Goal: Information Seeking & Learning: Learn about a topic

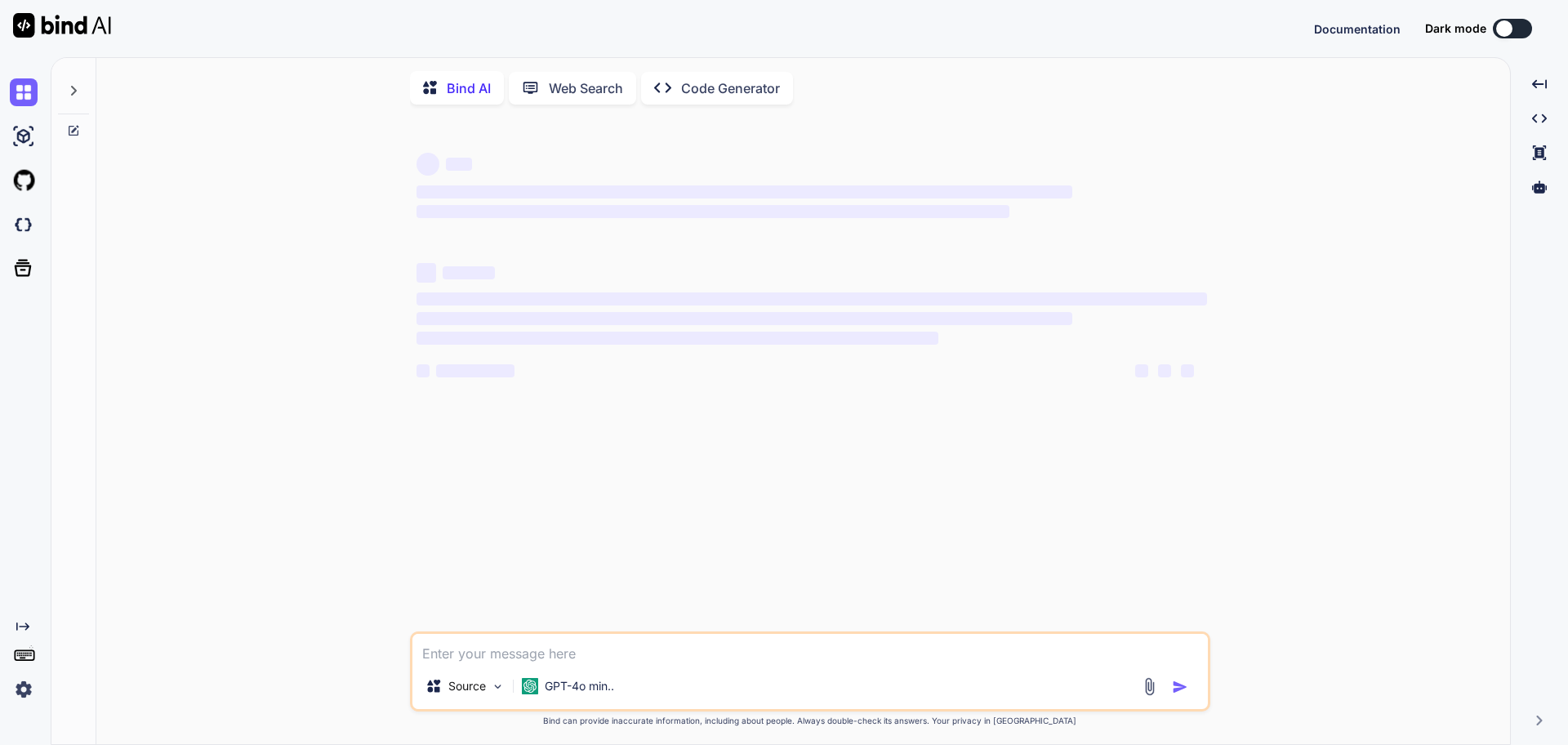
click at [19, 686] on div "Created with Pixso. Bind AI Web Search Created with Pixso. Code Generator ‌ ‌ ‌…" at bounding box center [784, 401] width 1568 height 688
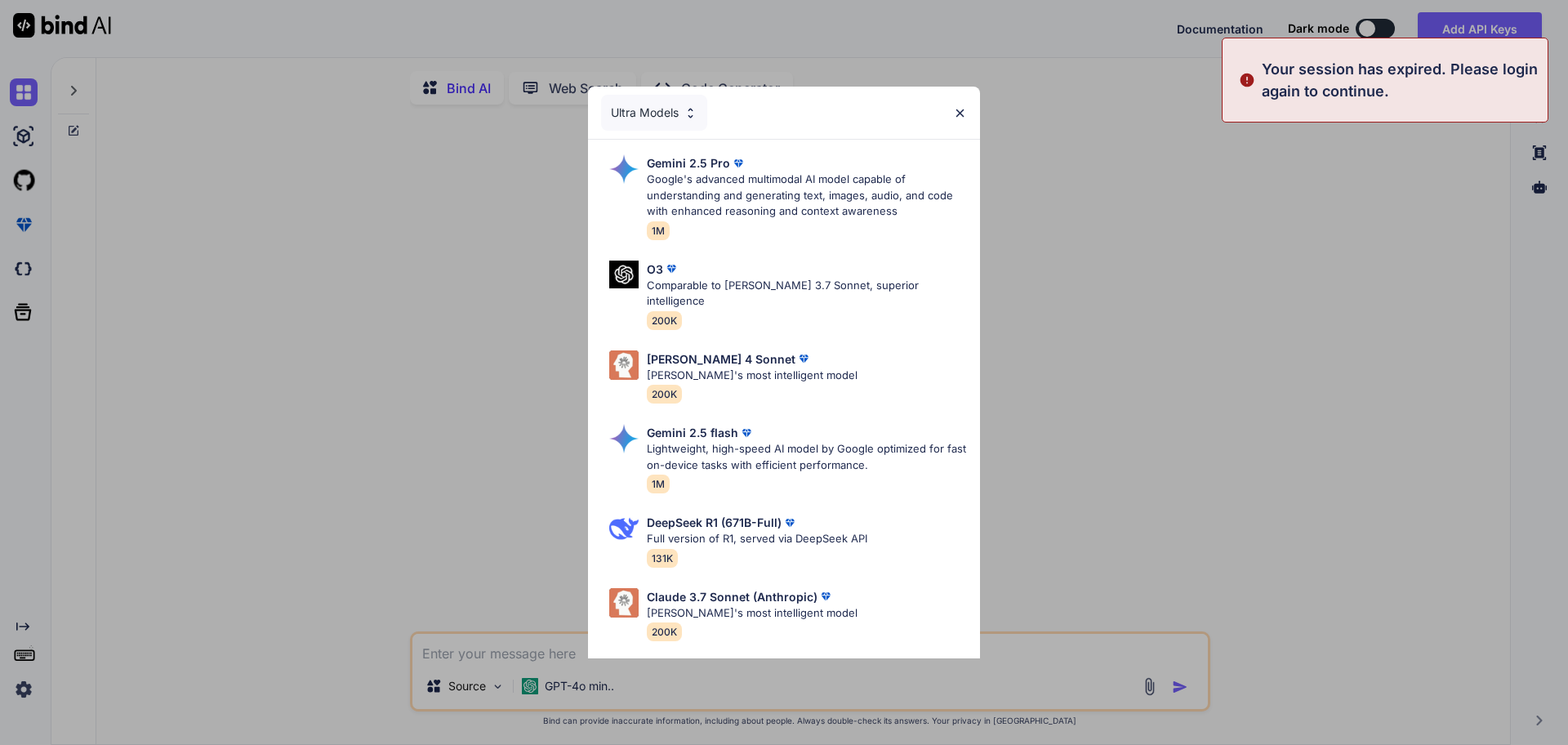
click at [229, 568] on div "Ultra Models Gemini 2.5 Pro Google's advanced multimodal AI model capable of un…" at bounding box center [784, 372] width 1568 height 745
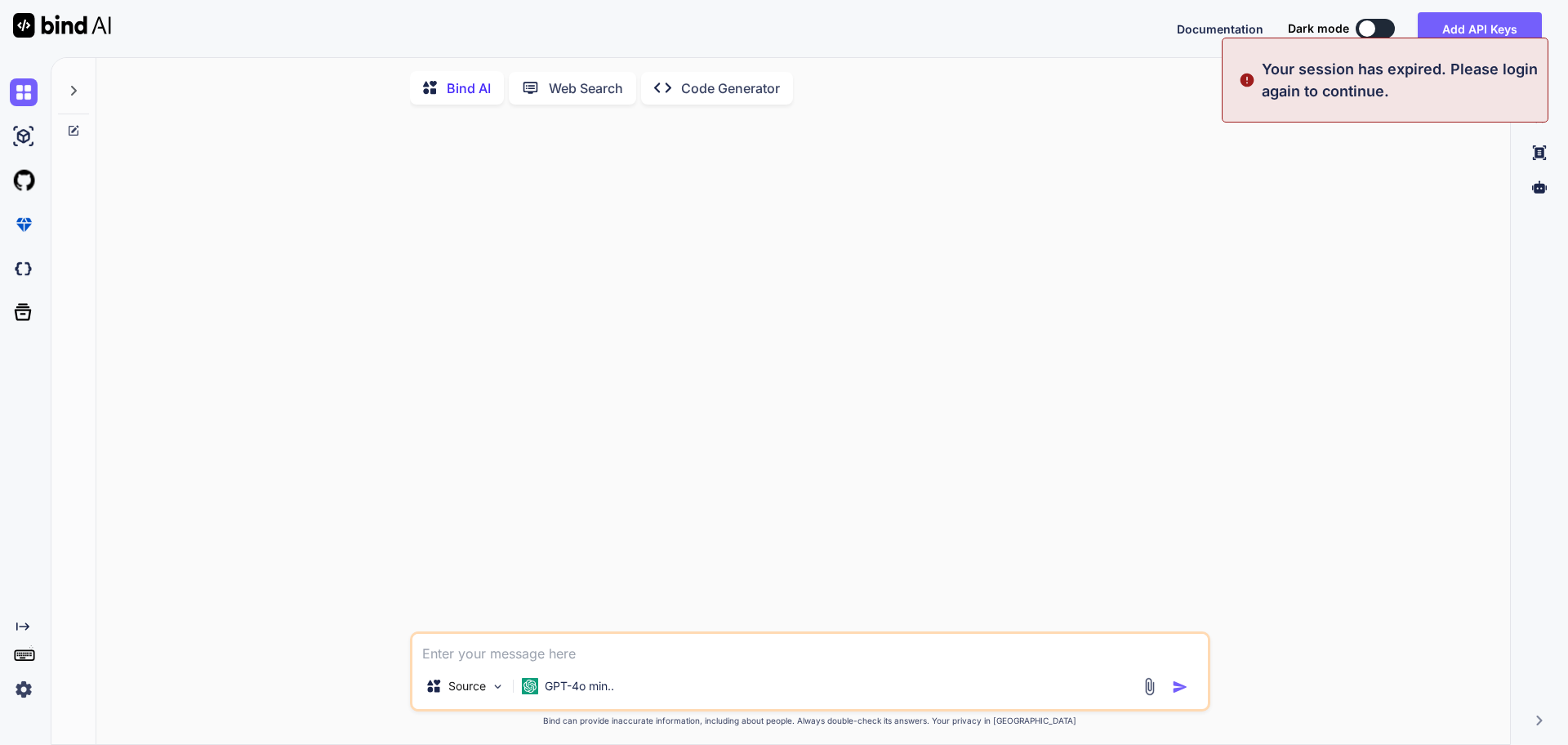
type textarea "x"
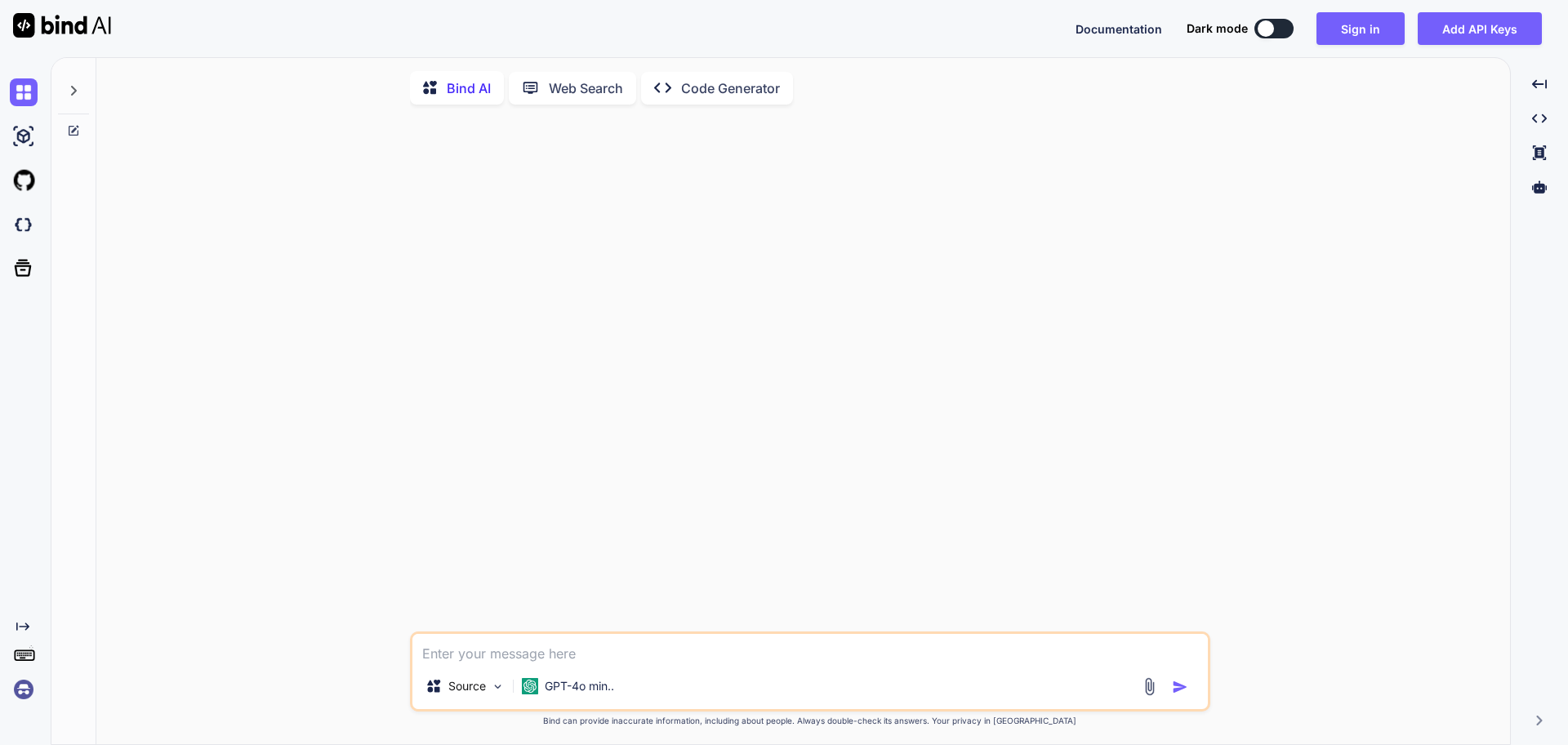
click at [18, 689] on img at bounding box center [24, 689] width 28 height 28
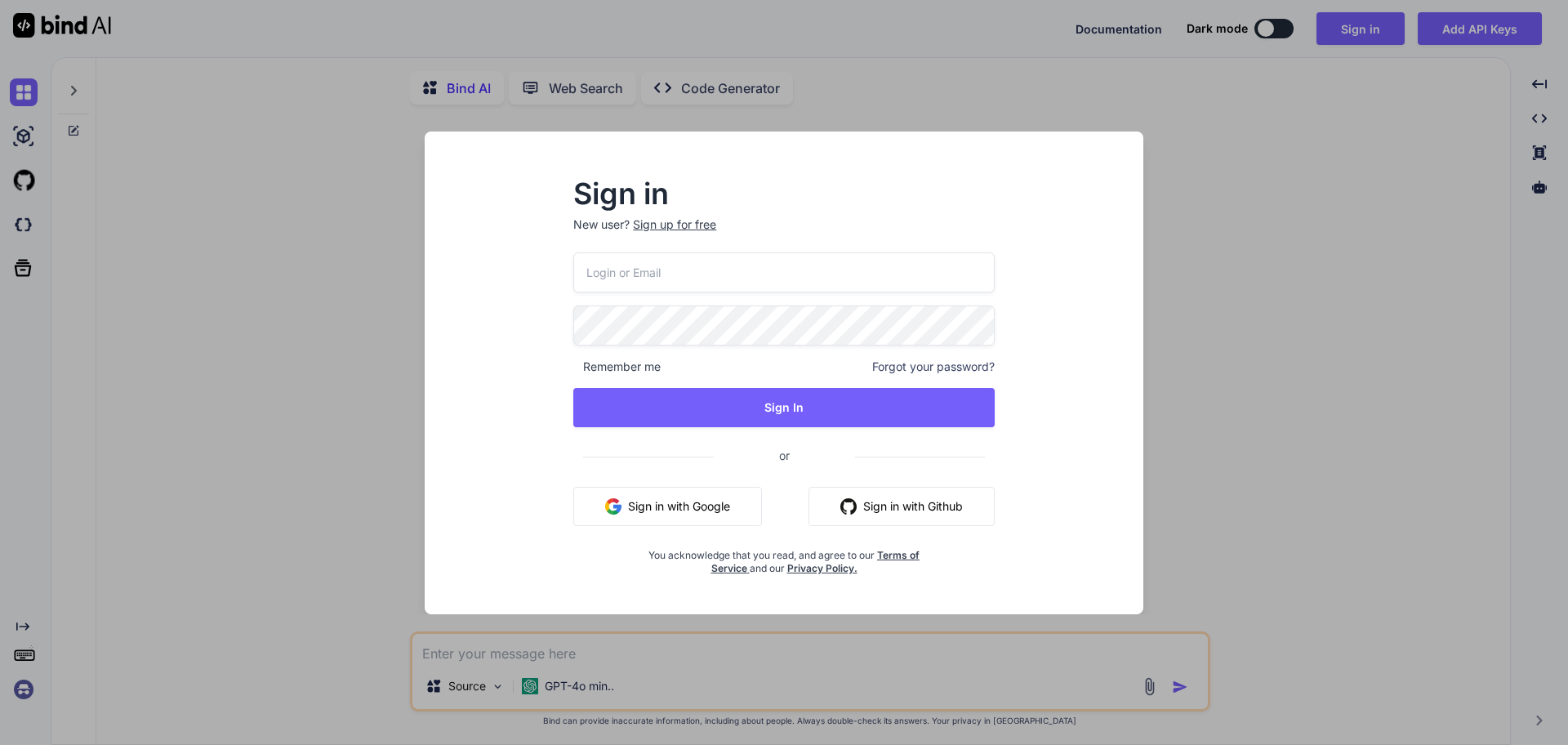
click at [727, 271] on input "email" at bounding box center [784, 271] width 421 height 40
type input "nagesh@vemula.org"
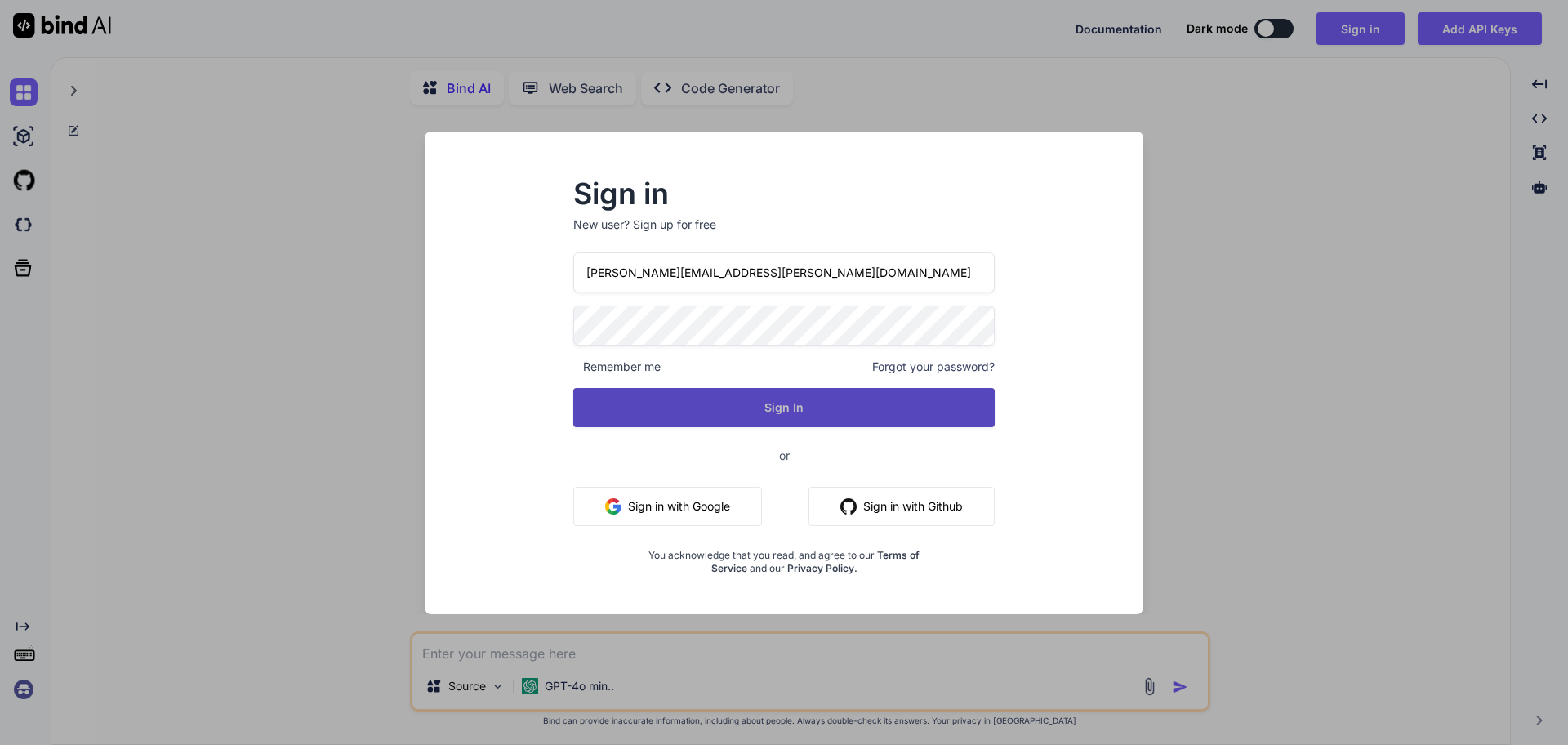
click at [868, 417] on button "Sign In" at bounding box center [784, 408] width 421 height 39
click at [854, 402] on button "Sign In" at bounding box center [784, 408] width 421 height 39
click at [765, 406] on button "Sign In" at bounding box center [784, 408] width 421 height 39
click at [765, 406] on button "Sign In" at bounding box center [784, 408] width 421 height 39
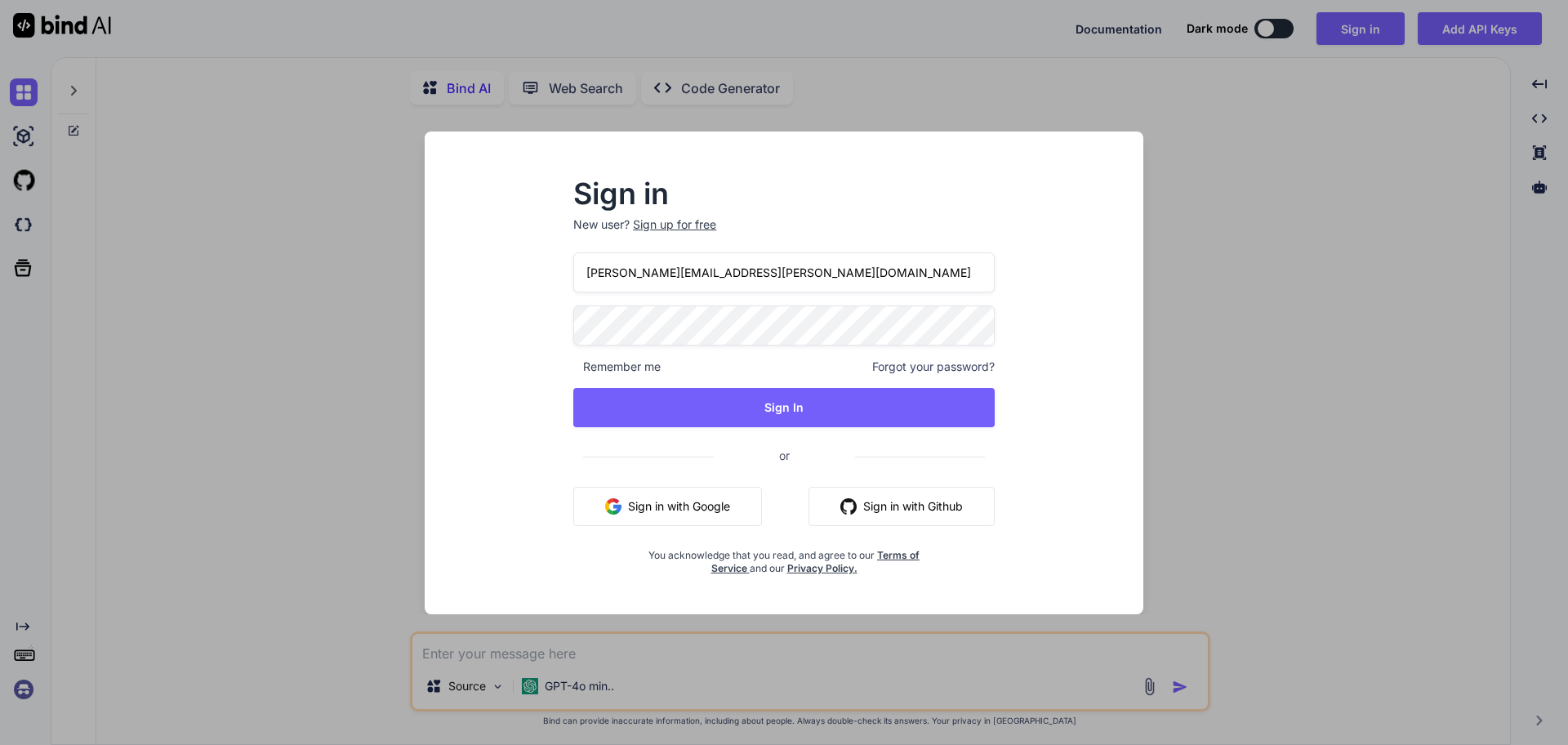
drag, startPoint x: 475, startPoint y: 258, endPoint x: 458, endPoint y: 256, distance: 17.1
click at [574, 256] on input "nagesh@vemula.org" at bounding box center [784, 271] width 421 height 40
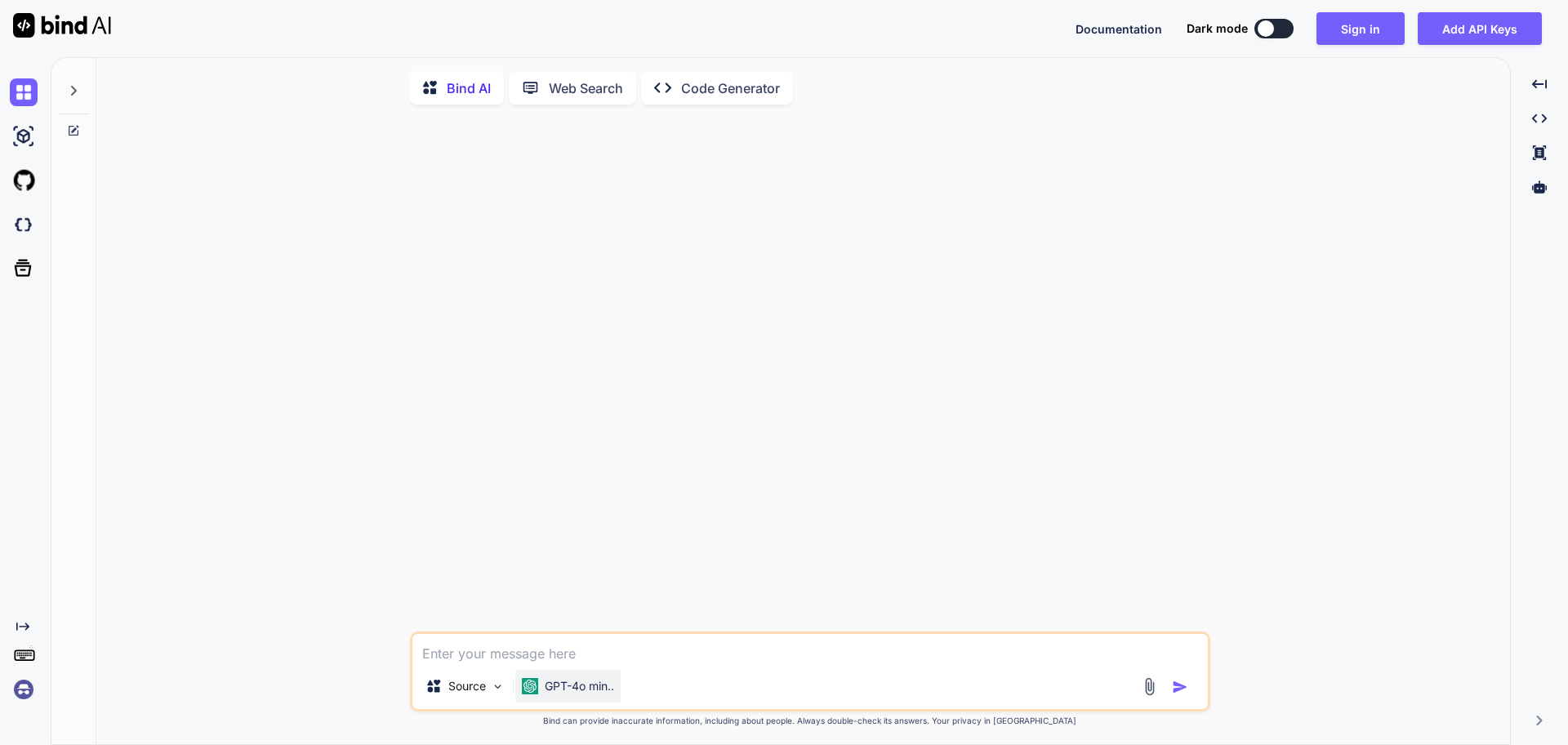
click at [567, 692] on p "GPT-4o min.." at bounding box center [579, 687] width 70 height 17
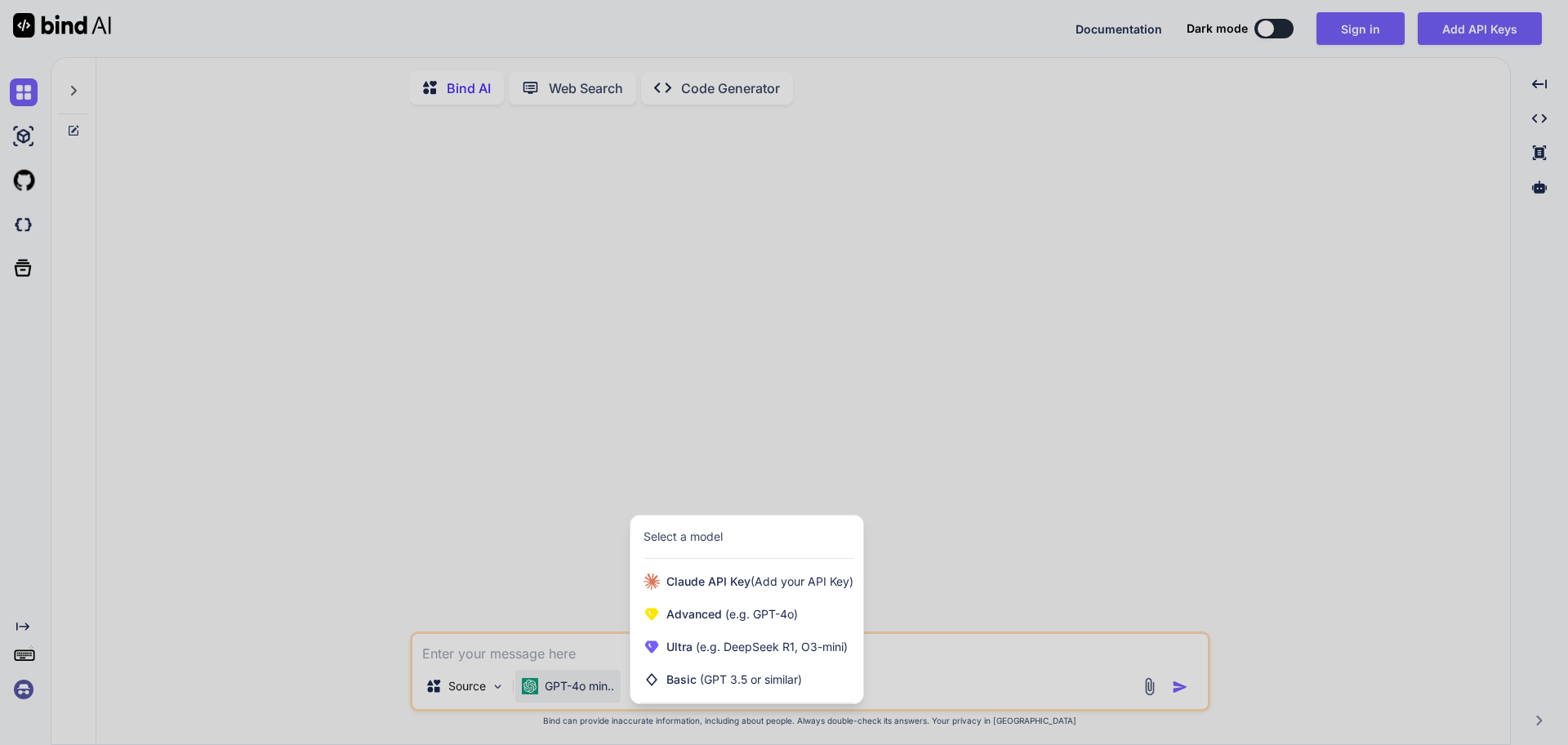
click at [567, 692] on div at bounding box center [784, 372] width 1568 height 745
type textarea "x"
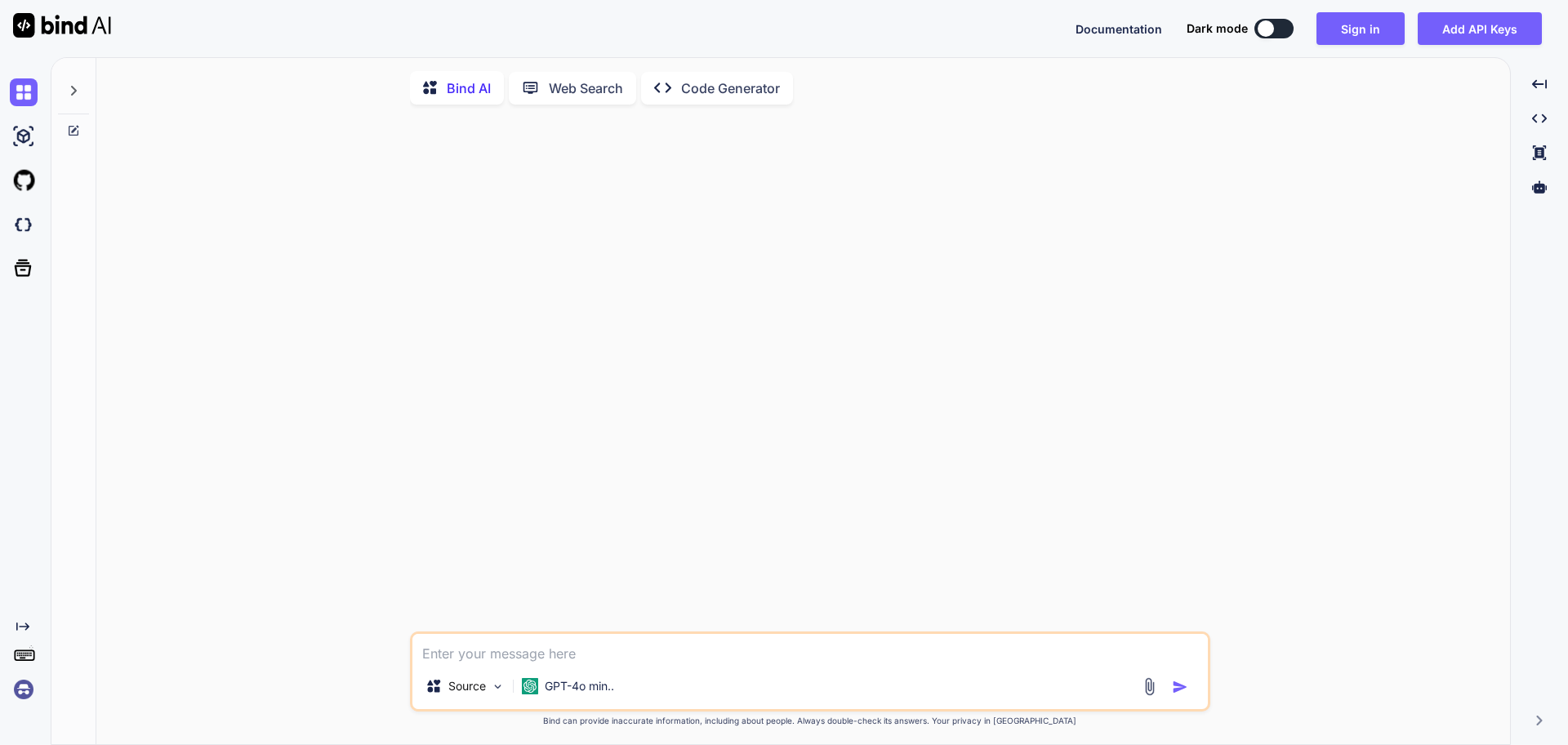
click at [574, 656] on textarea at bounding box center [810, 649] width 795 height 30
type textarea "w"
type textarea "x"
type textarea "wh"
type textarea "x"
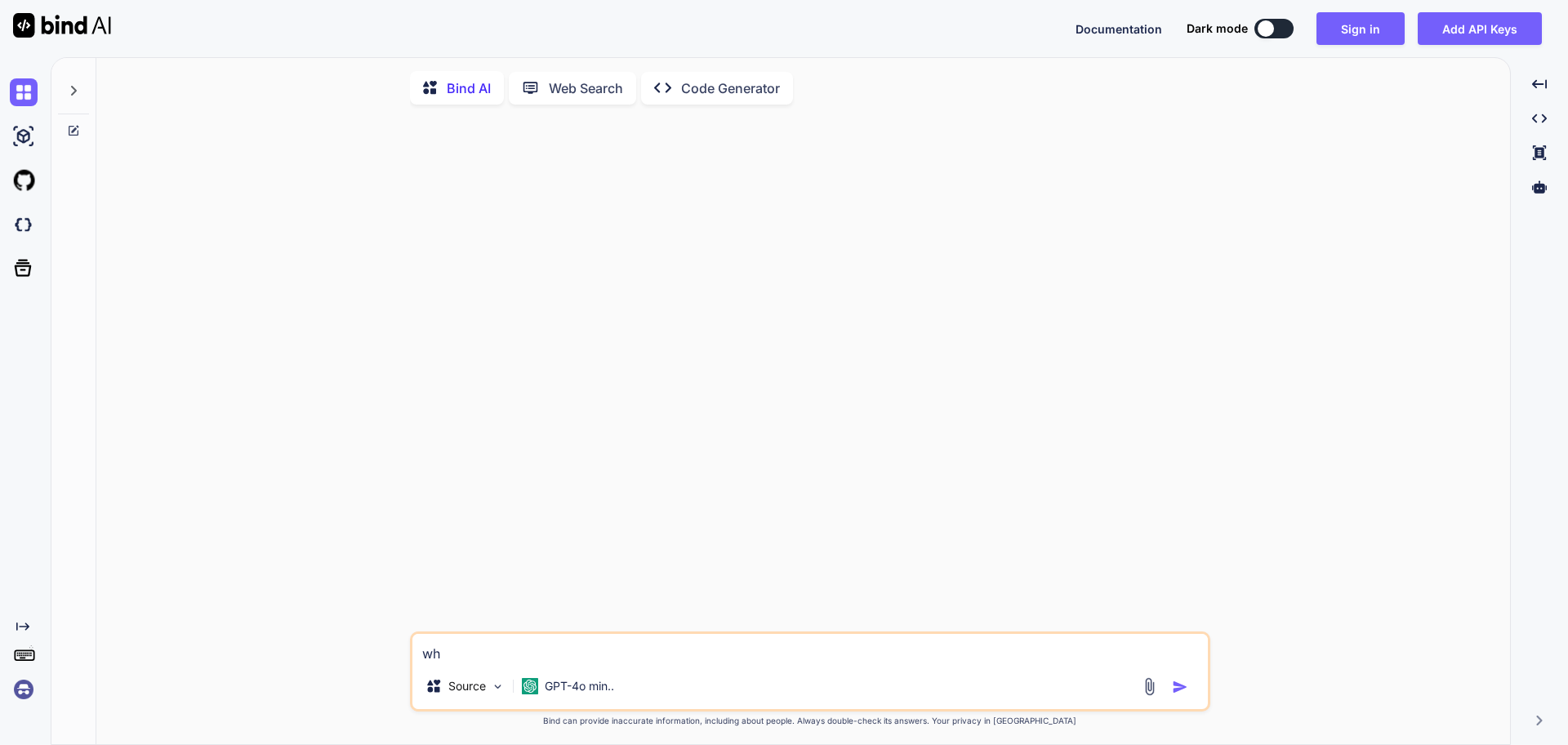
type textarea "wha"
type textarea "x"
type textarea "what"
type textarea "x"
type textarea "what"
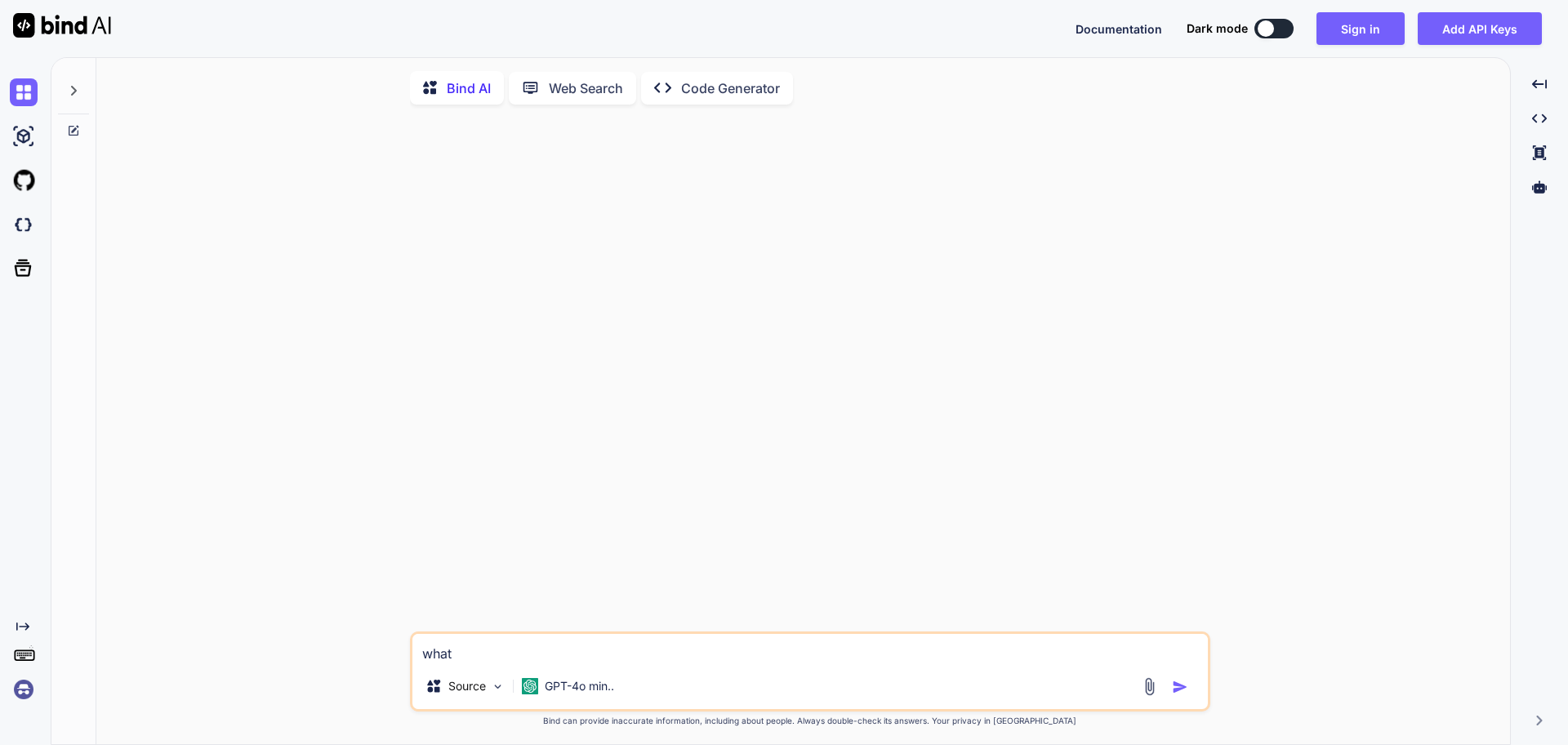
type textarea "x"
type textarea "what i"
type textarea "x"
type textarea "what is"
type textarea "x"
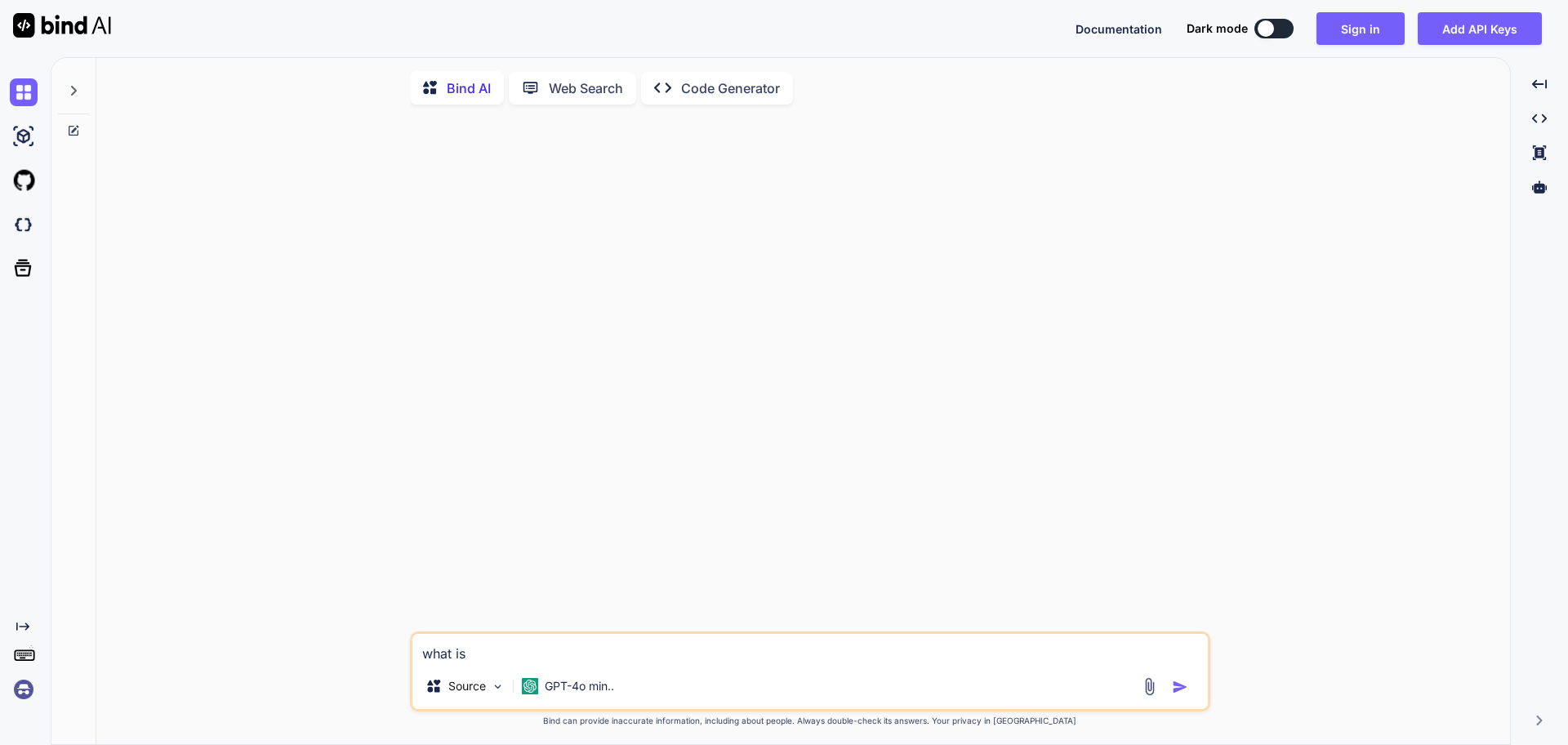
type textarea "what is"
type textarea "x"
type textarea "what is v"
type textarea "x"
type textarea "what is ve"
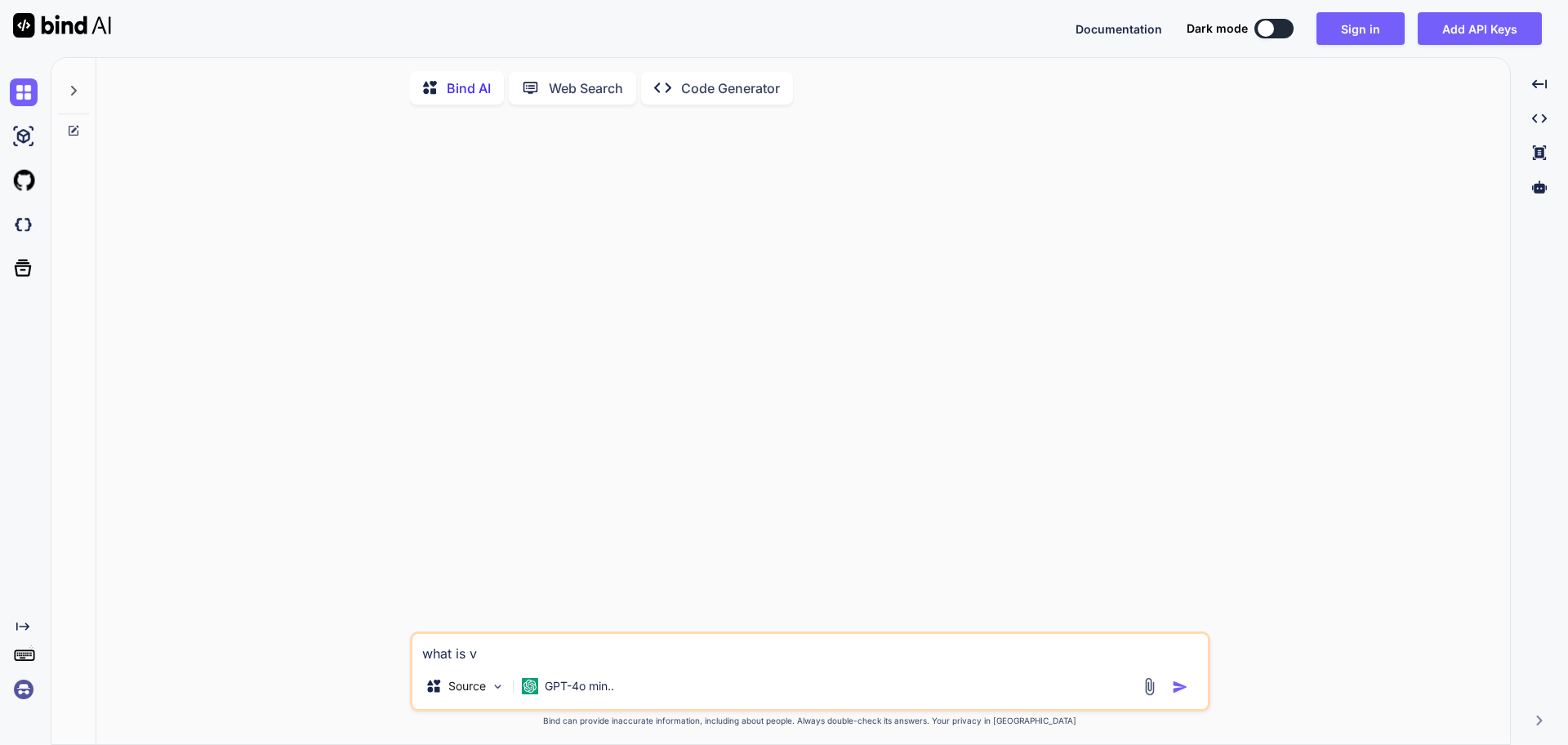
type textarea "x"
type textarea "what is ved"
type textarea "x"
type textarea "what is veda"
type textarea "x"
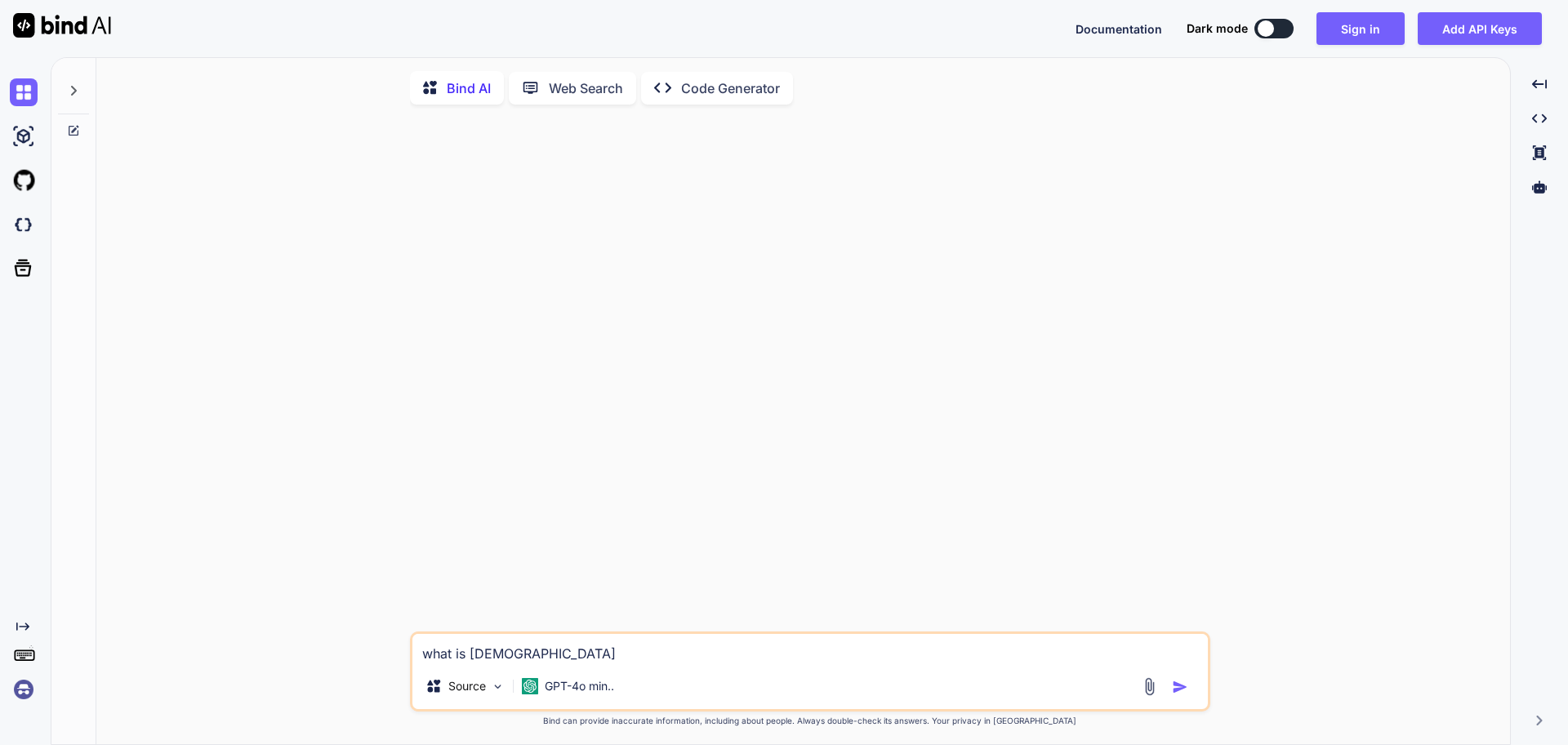
type textarea "what is vedas"
type textarea "x"
type textarea "what is vedas"
click at [608, 691] on p "GPT-4o min.." at bounding box center [579, 687] width 70 height 17
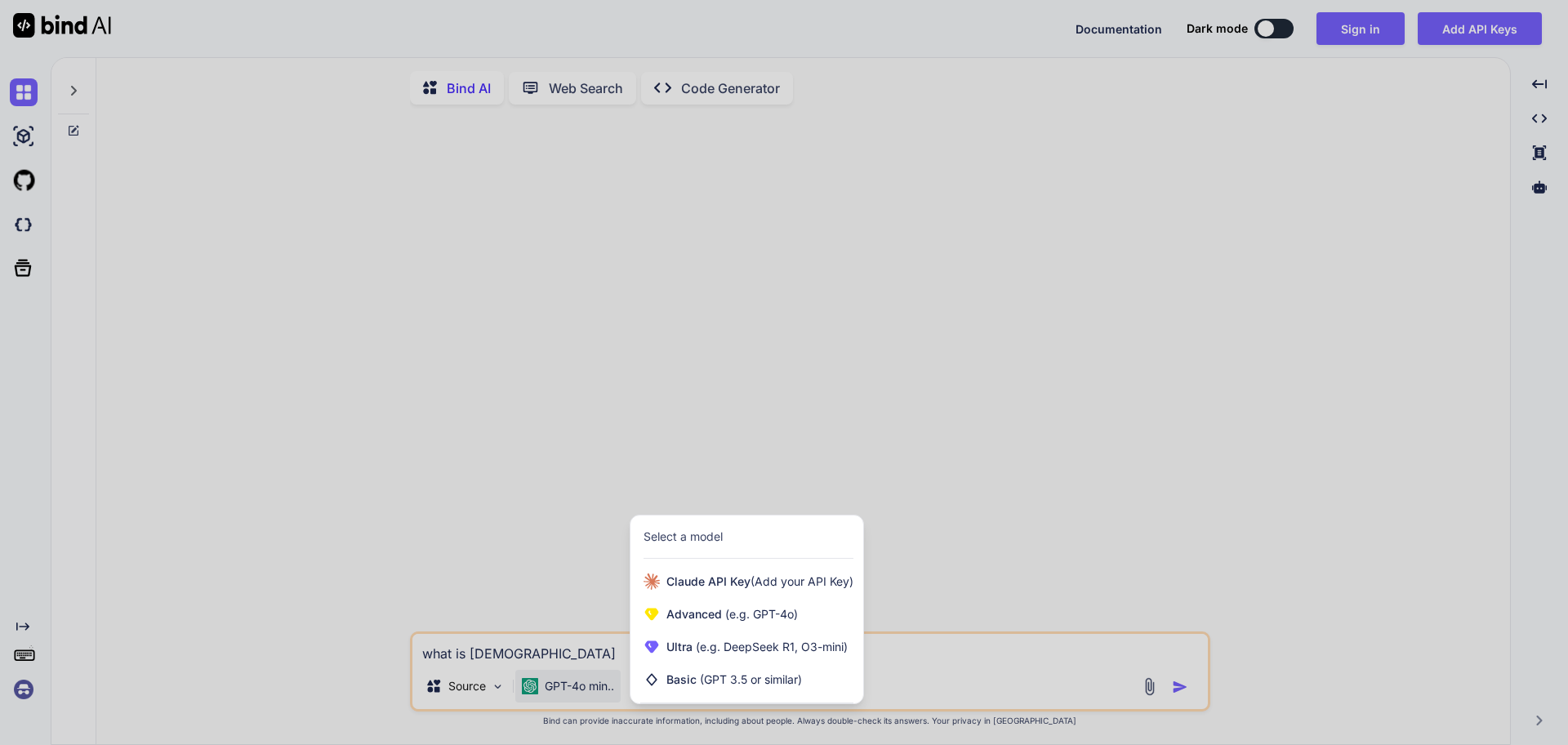
click at [608, 691] on div at bounding box center [784, 372] width 1568 height 745
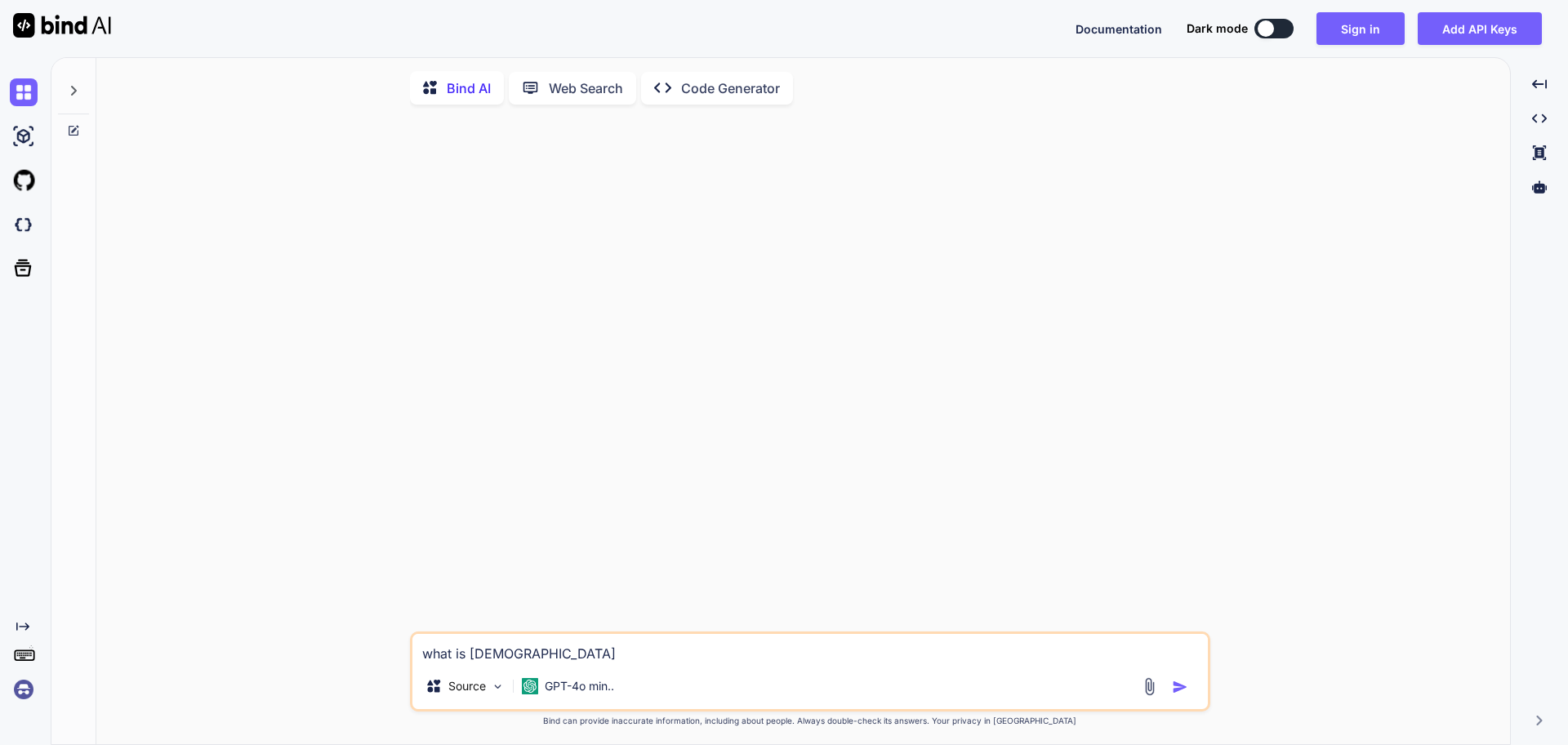
click at [1174, 691] on img "button" at bounding box center [1181, 687] width 17 height 17
type textarea "x"
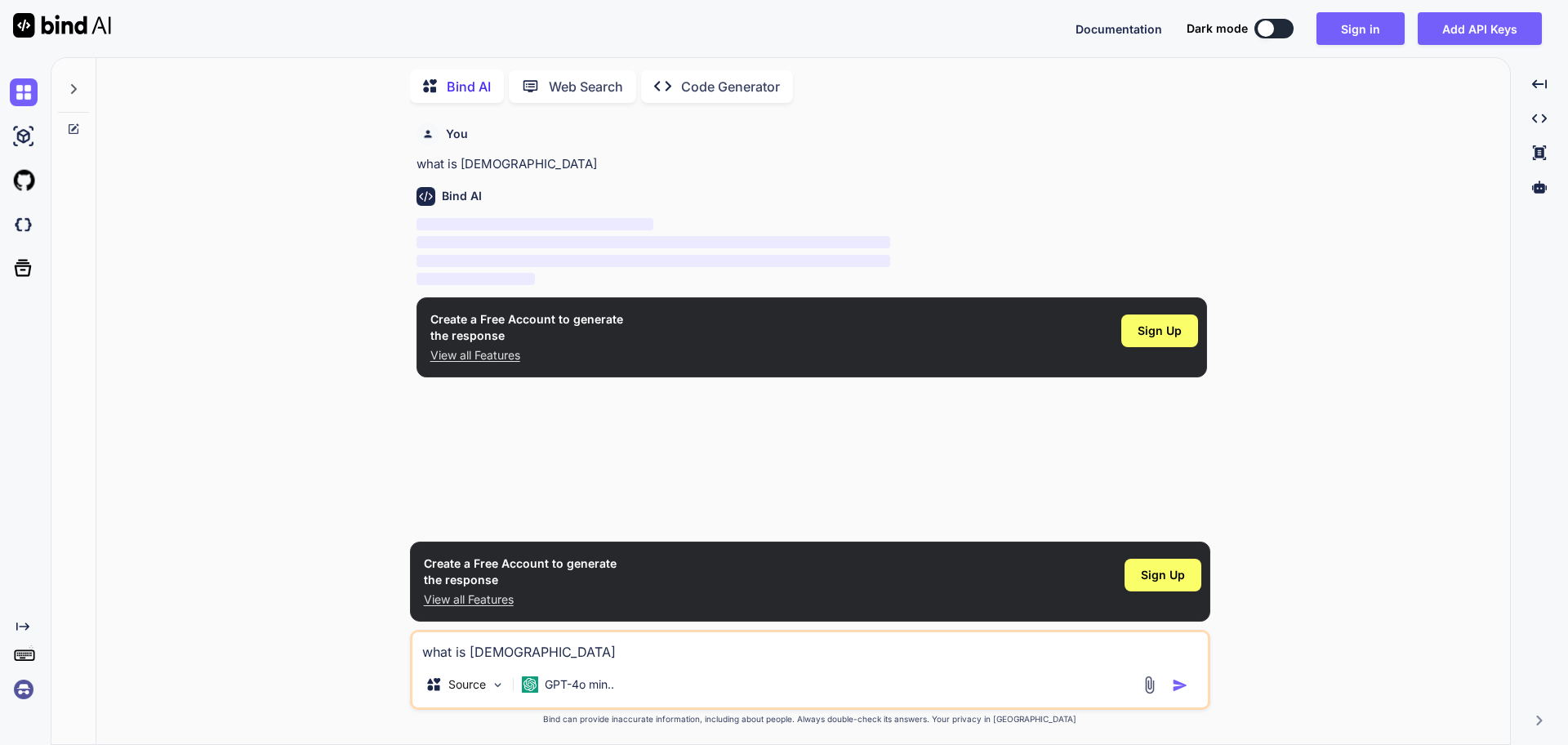
scroll to position [3, 0]
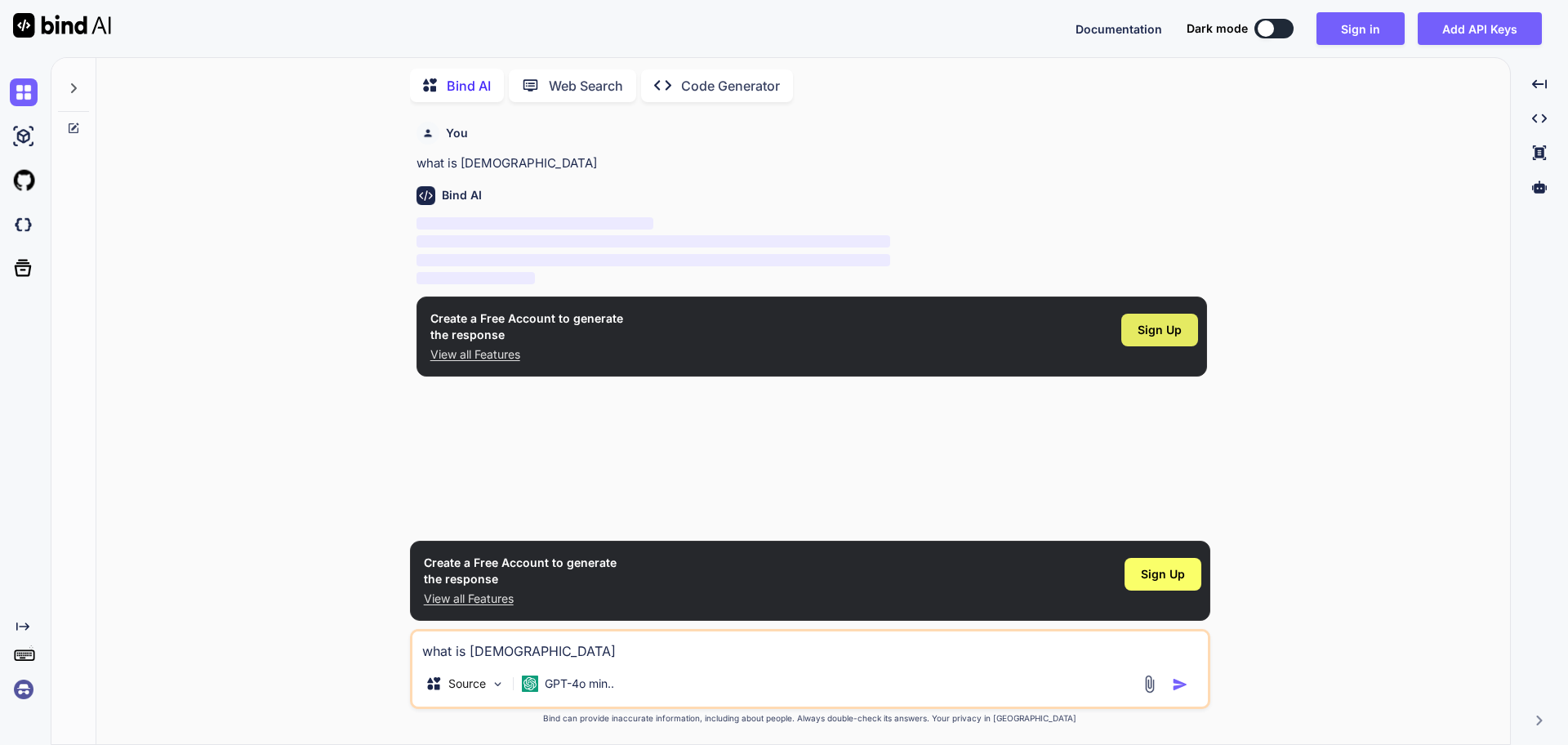
click at [1171, 335] on span "Sign Up" at bounding box center [1160, 330] width 44 height 17
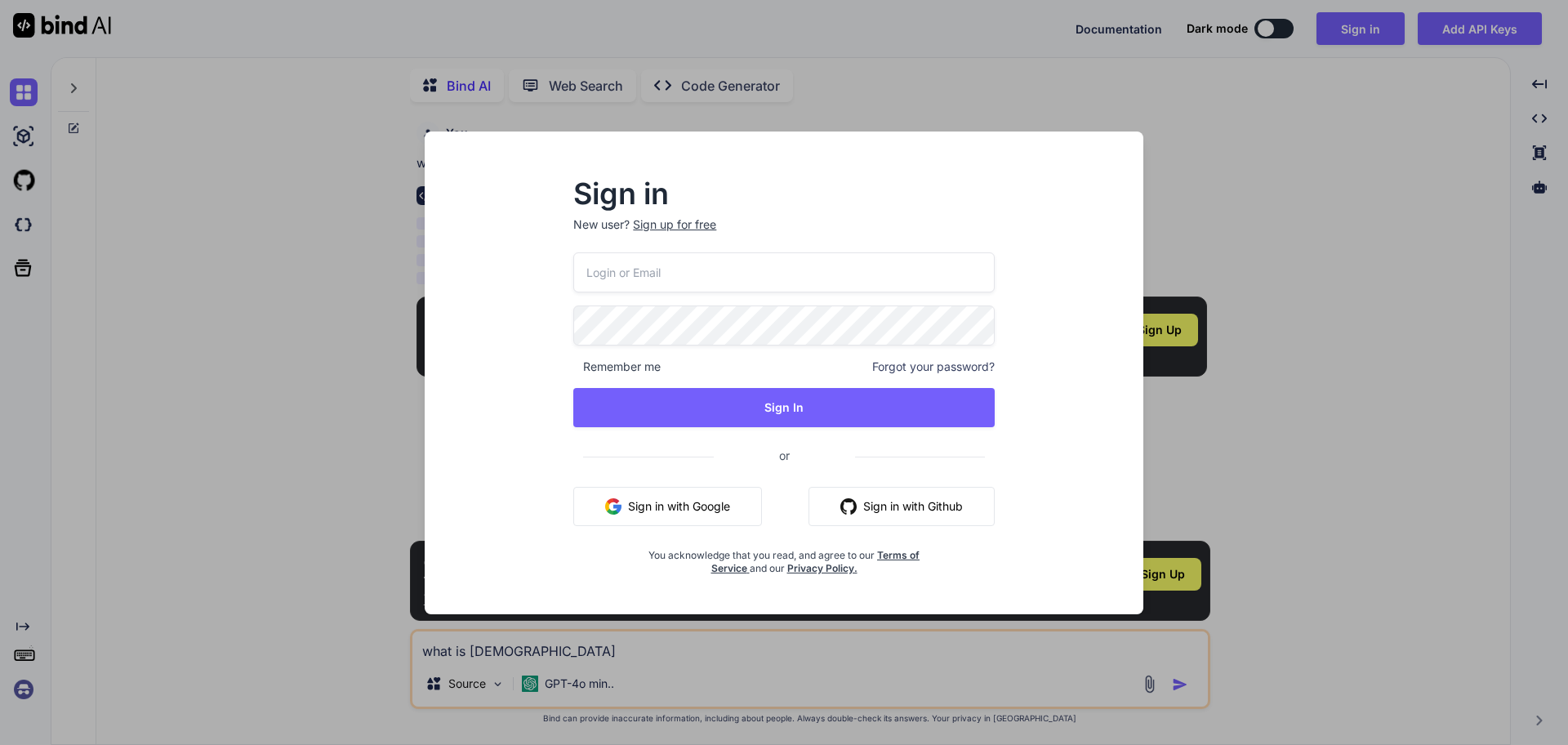
click at [759, 279] on input "email" at bounding box center [784, 271] width 421 height 40
paste input "nagesh@vemula.org"
type input "nagesh@vemula.org"
click at [682, 347] on div "nagesh@vemula.org Remember me Forgot your password? Sign In or Sign in with Goo…" at bounding box center [784, 413] width 421 height 322
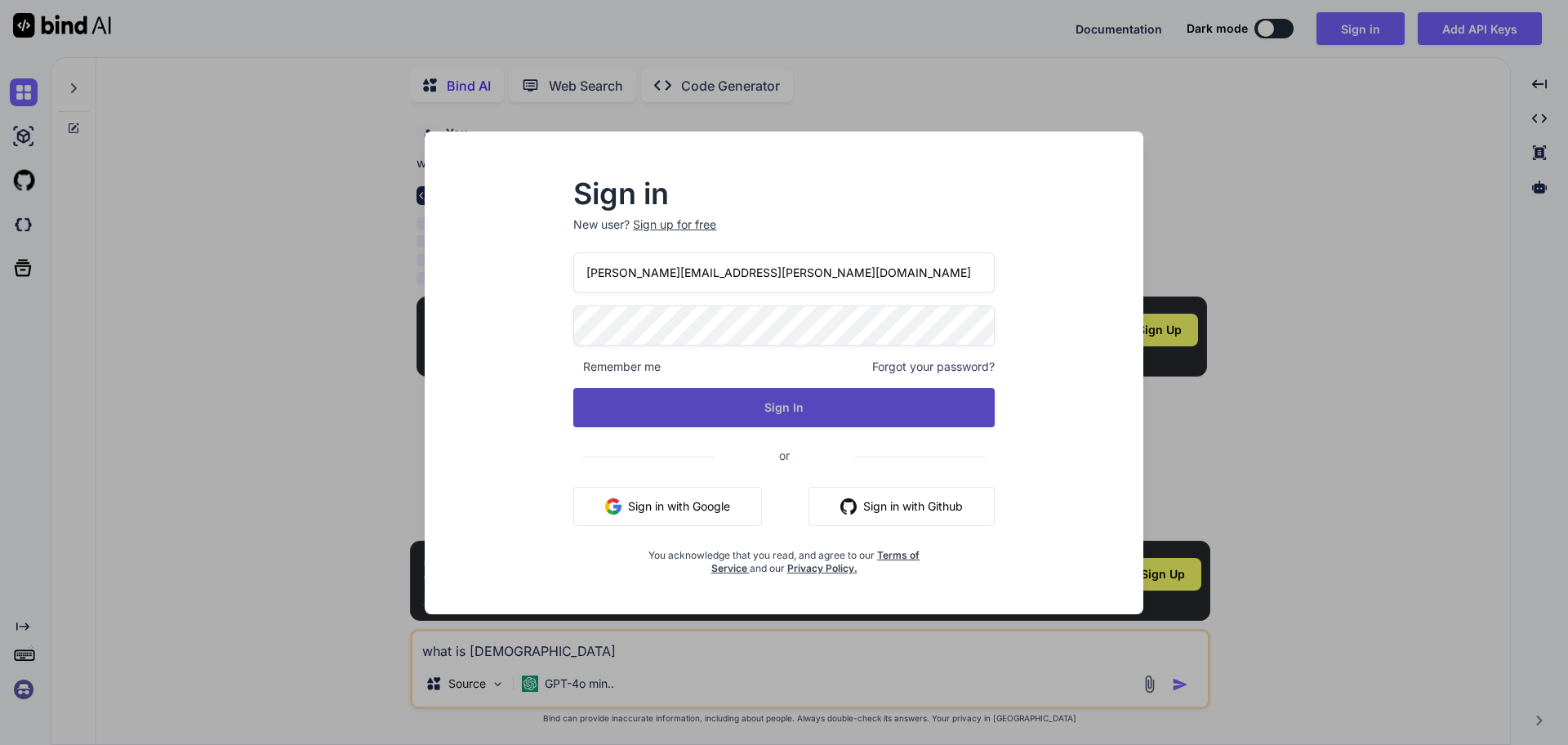
click at [817, 399] on button "Sign In" at bounding box center [784, 408] width 421 height 39
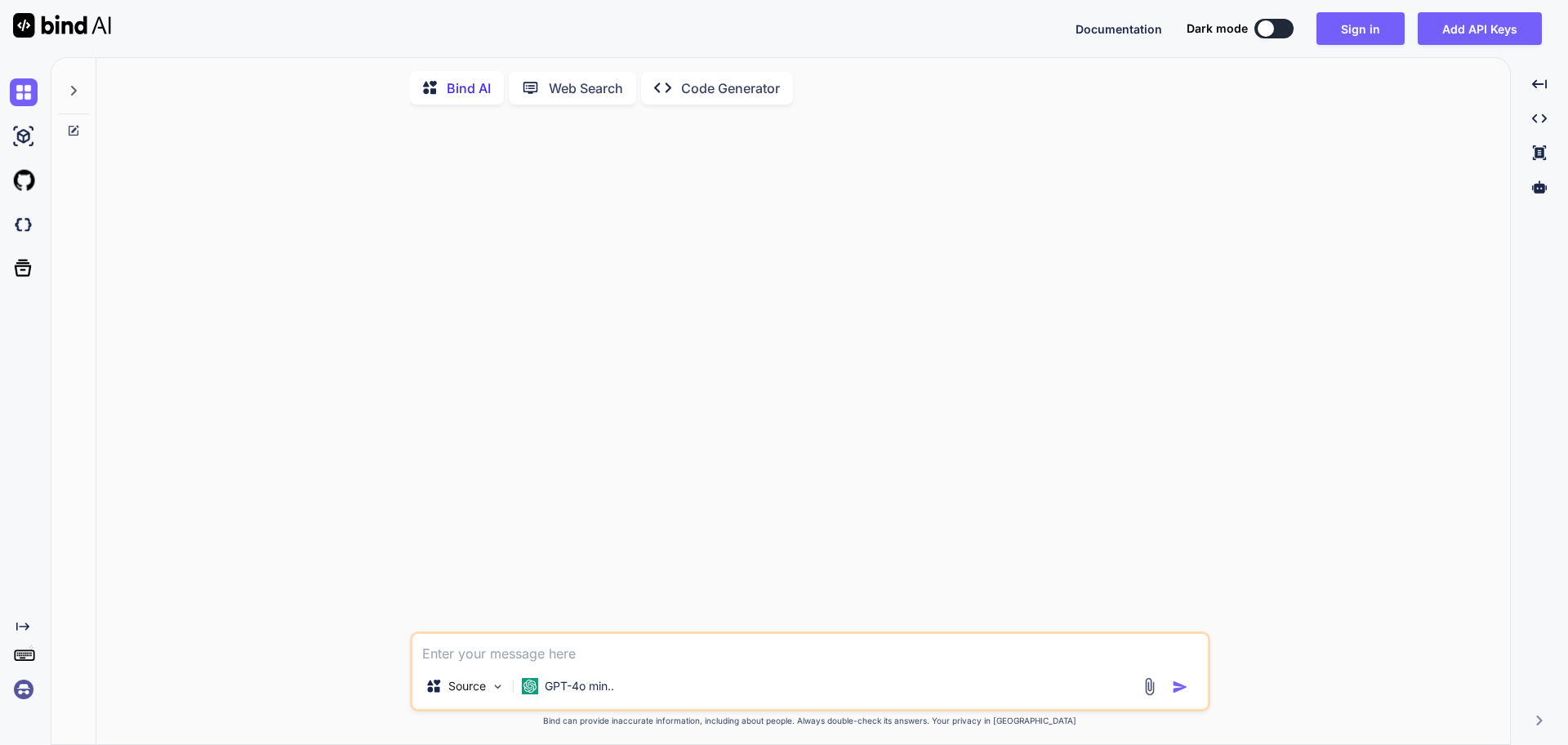
type textarea "x"
click at [1358, 43] on button "Sign in" at bounding box center [1360, 28] width 88 height 32
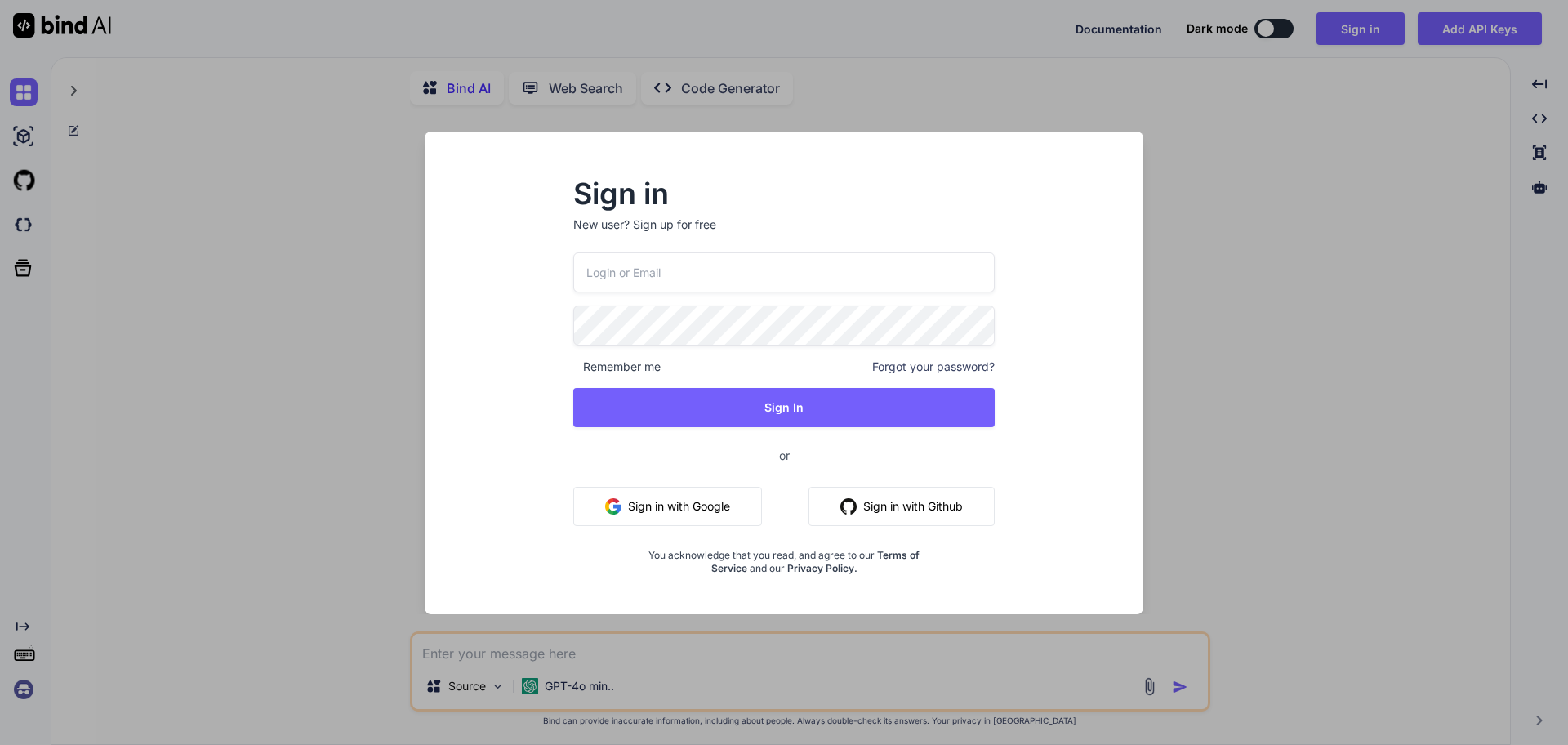
click at [838, 278] on input "email" at bounding box center [784, 271] width 421 height 40
paste input "nagesh@vemula.org"
type input "nagesh@vemula.org"
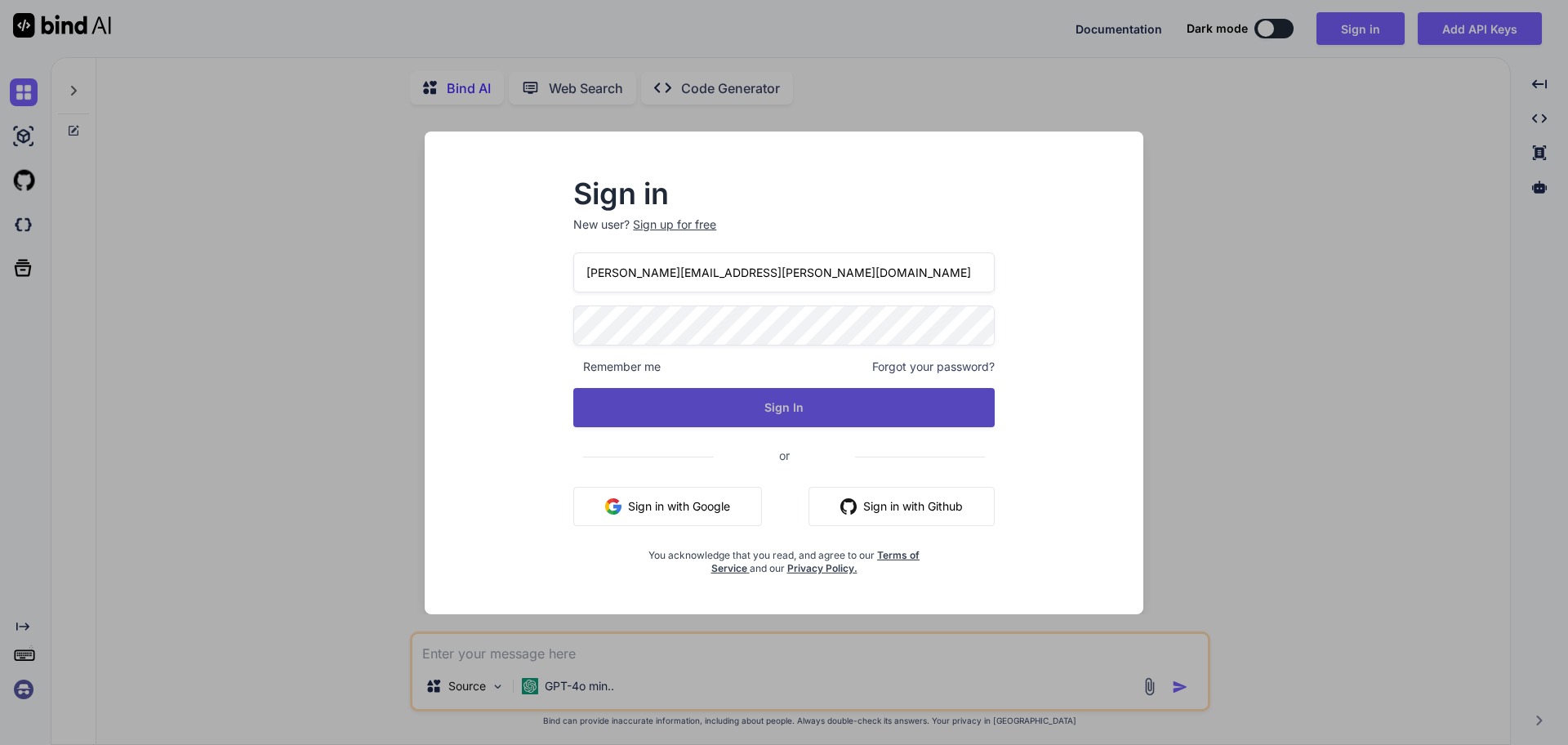
click at [771, 403] on button "Sign In" at bounding box center [784, 408] width 421 height 39
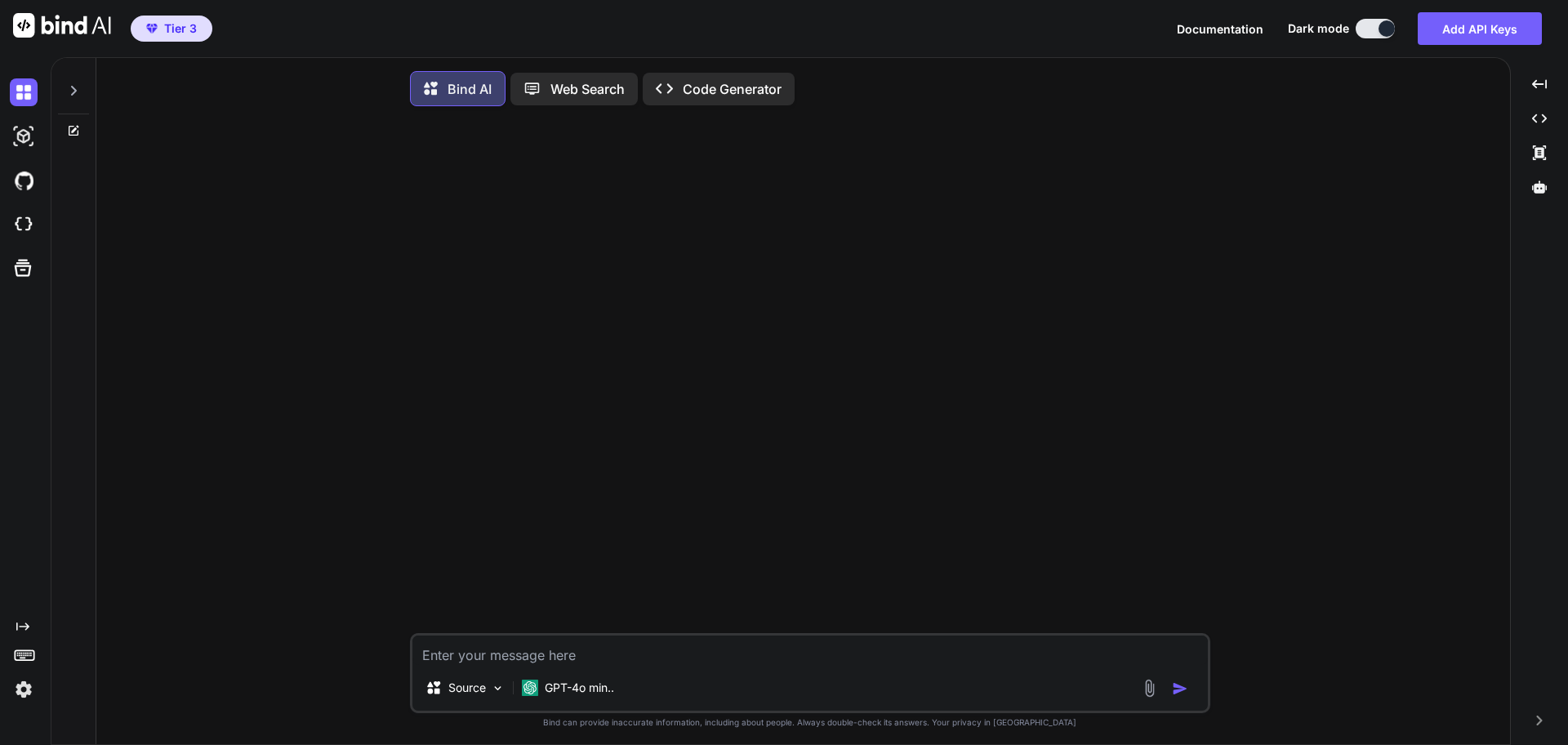
click at [187, 31] on span "Tier 3" at bounding box center [180, 29] width 32 height 17
click at [551, 688] on p "GPT-4o min.." at bounding box center [579, 688] width 70 height 17
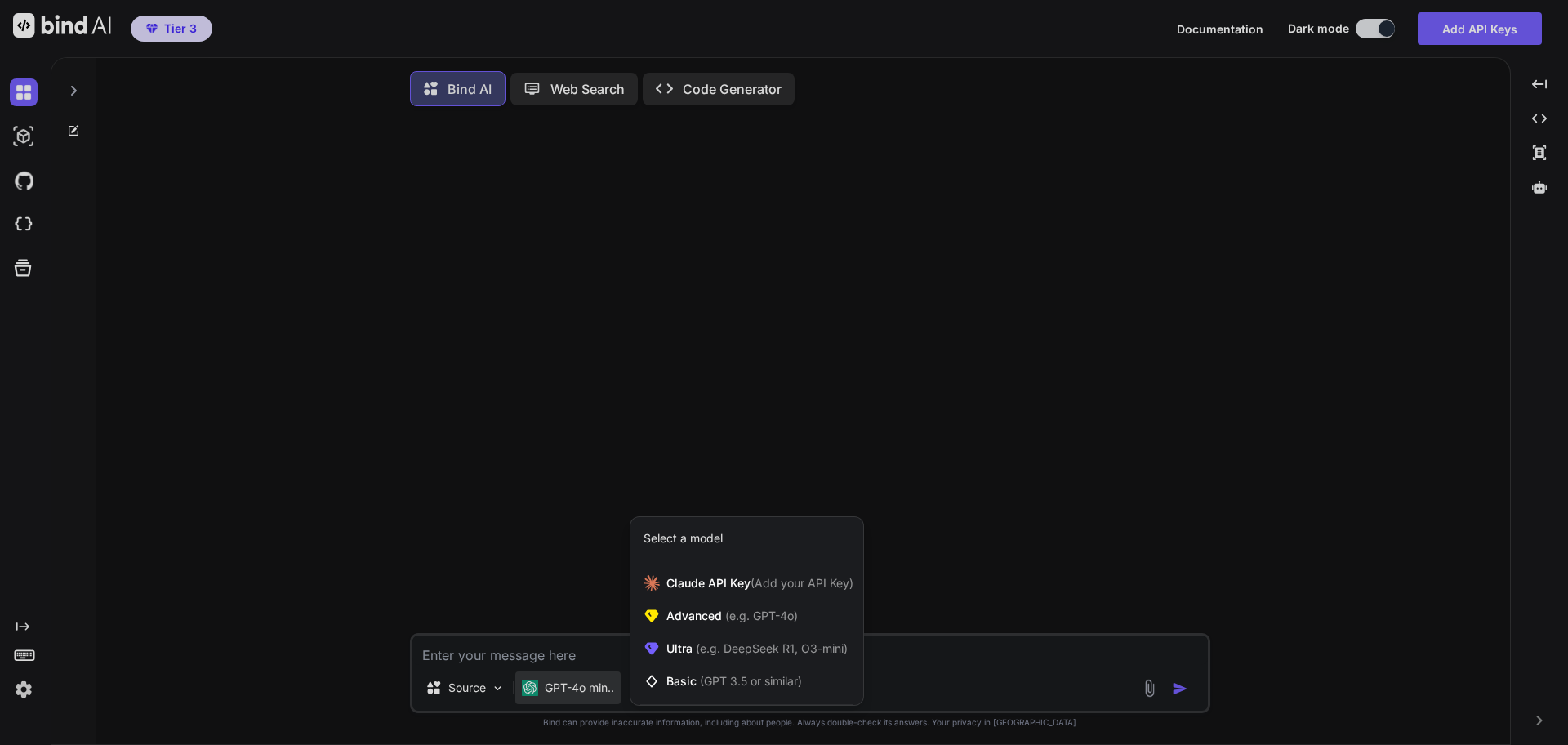
click at [1061, 249] on div at bounding box center [784, 372] width 1568 height 745
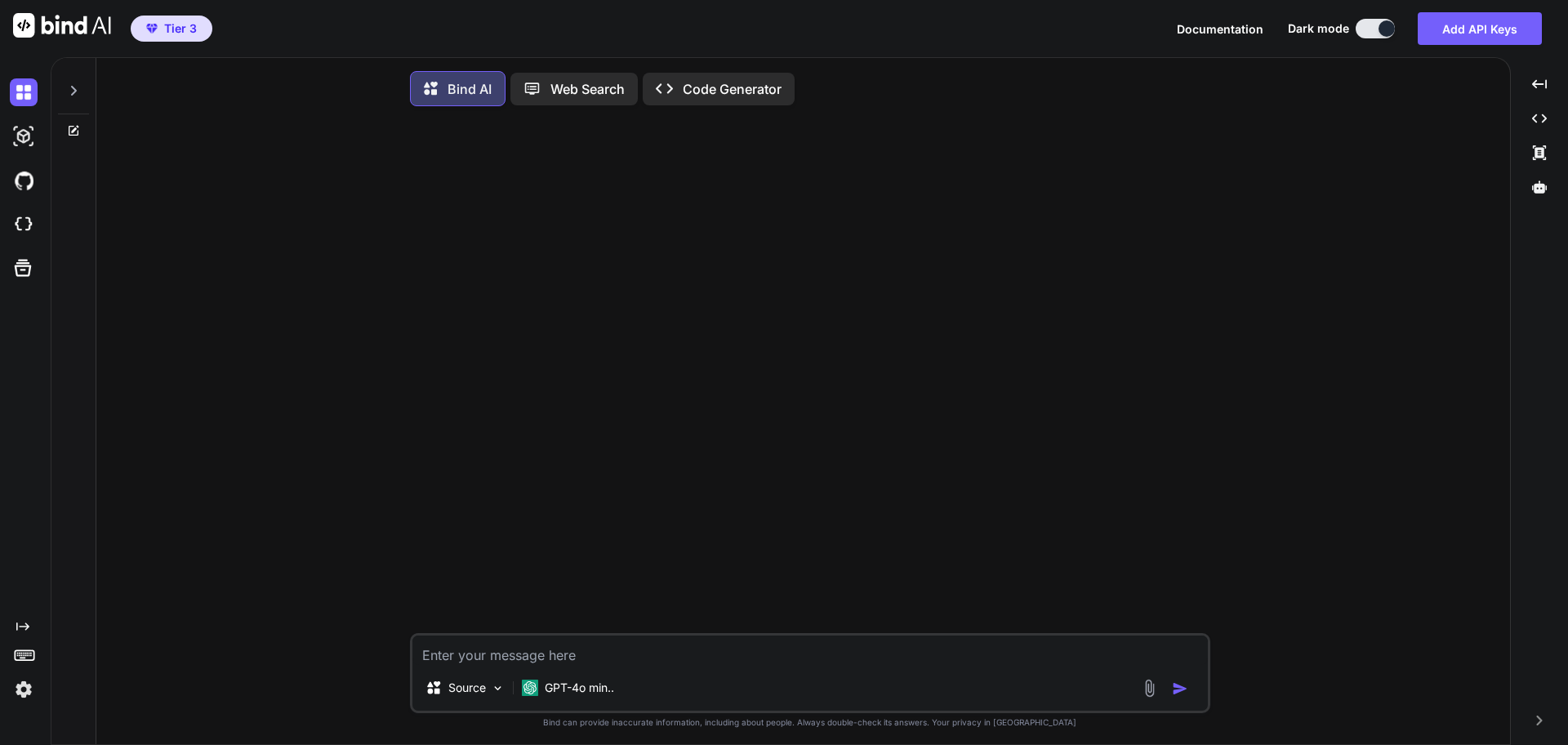
click at [25, 686] on img at bounding box center [24, 689] width 28 height 28
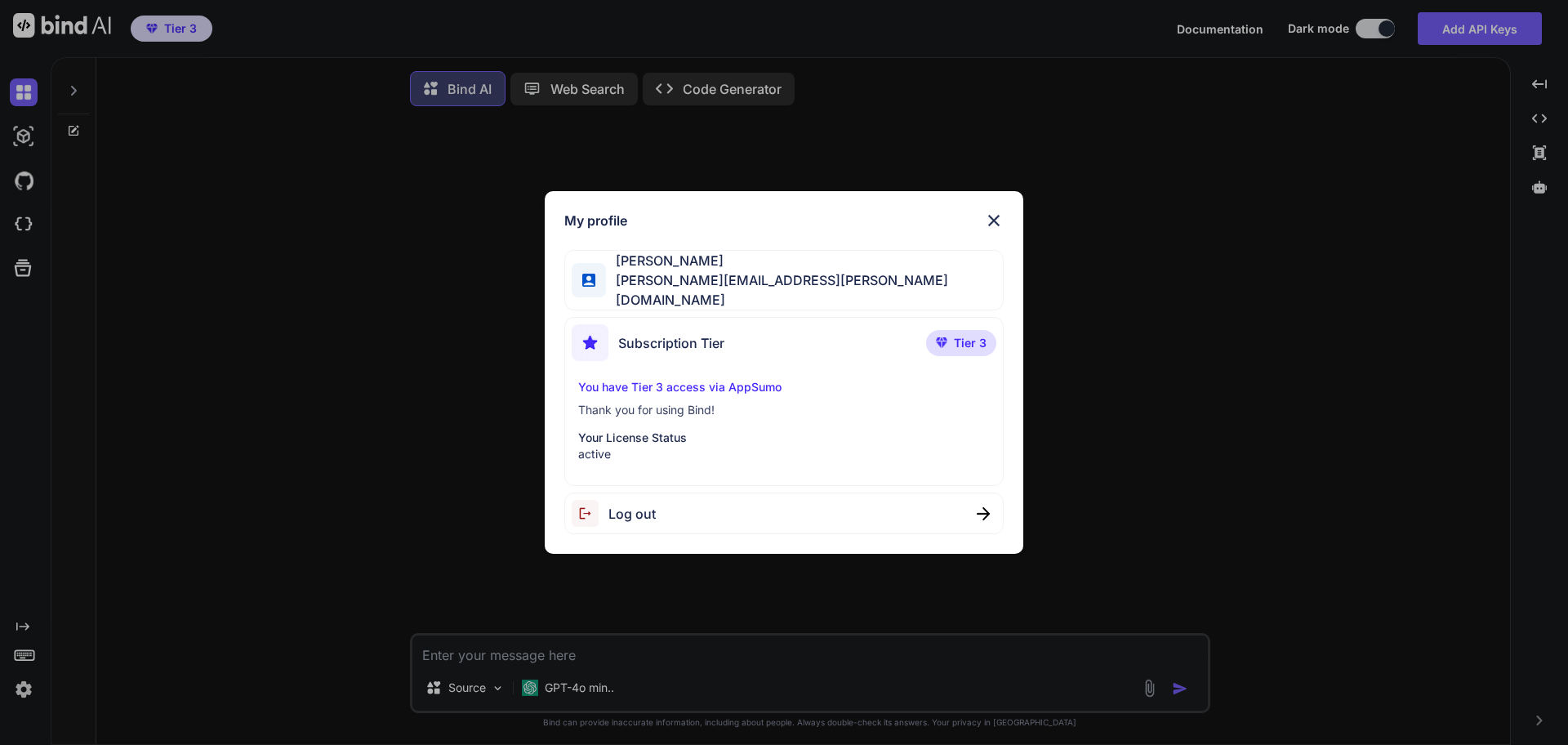
click at [25, 686] on div "My profile Nagesh Vemula nagesh@vemula.org Subscription Tier Tier 3 You have Ti…" at bounding box center [784, 372] width 1568 height 745
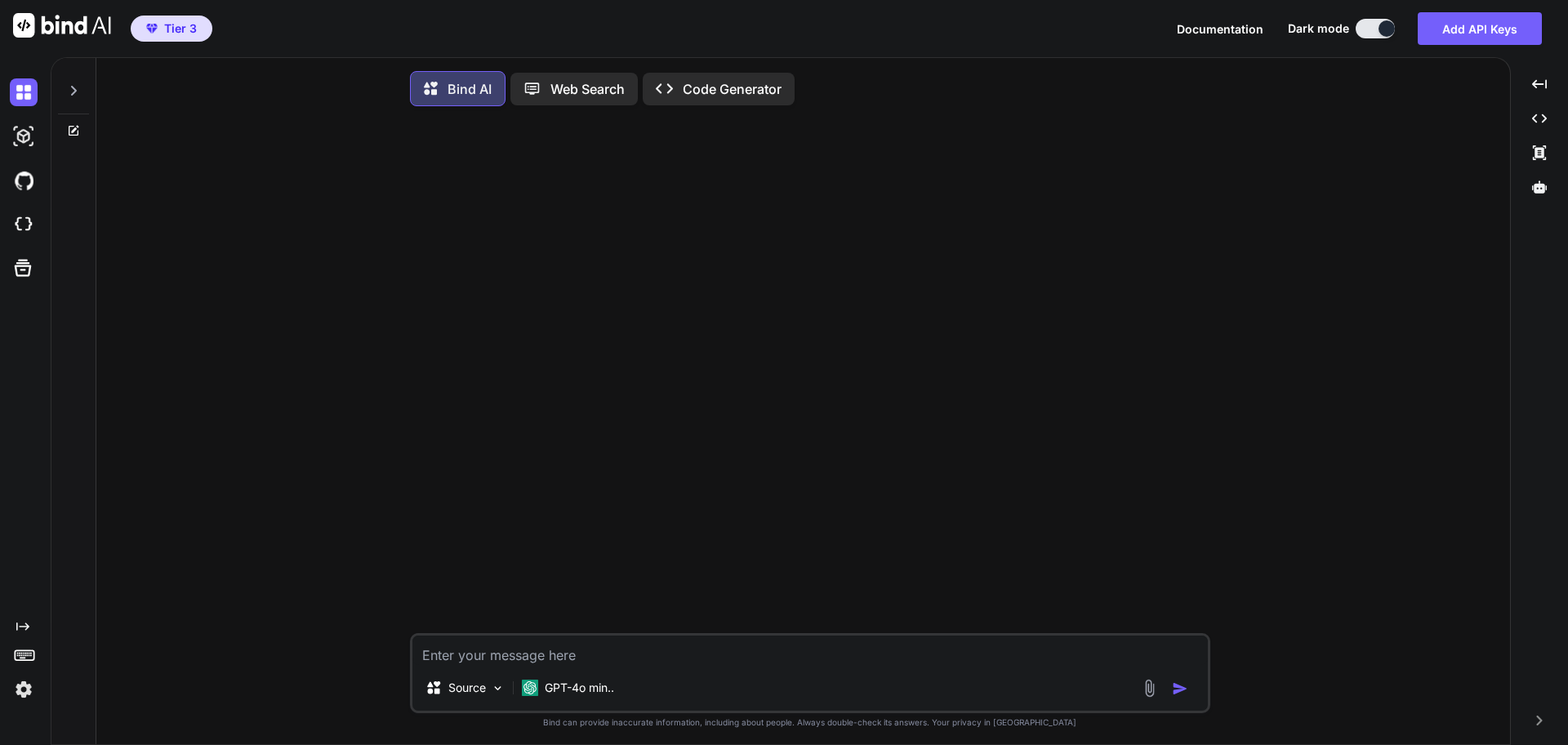
click at [25, 686] on img at bounding box center [24, 689] width 28 height 28
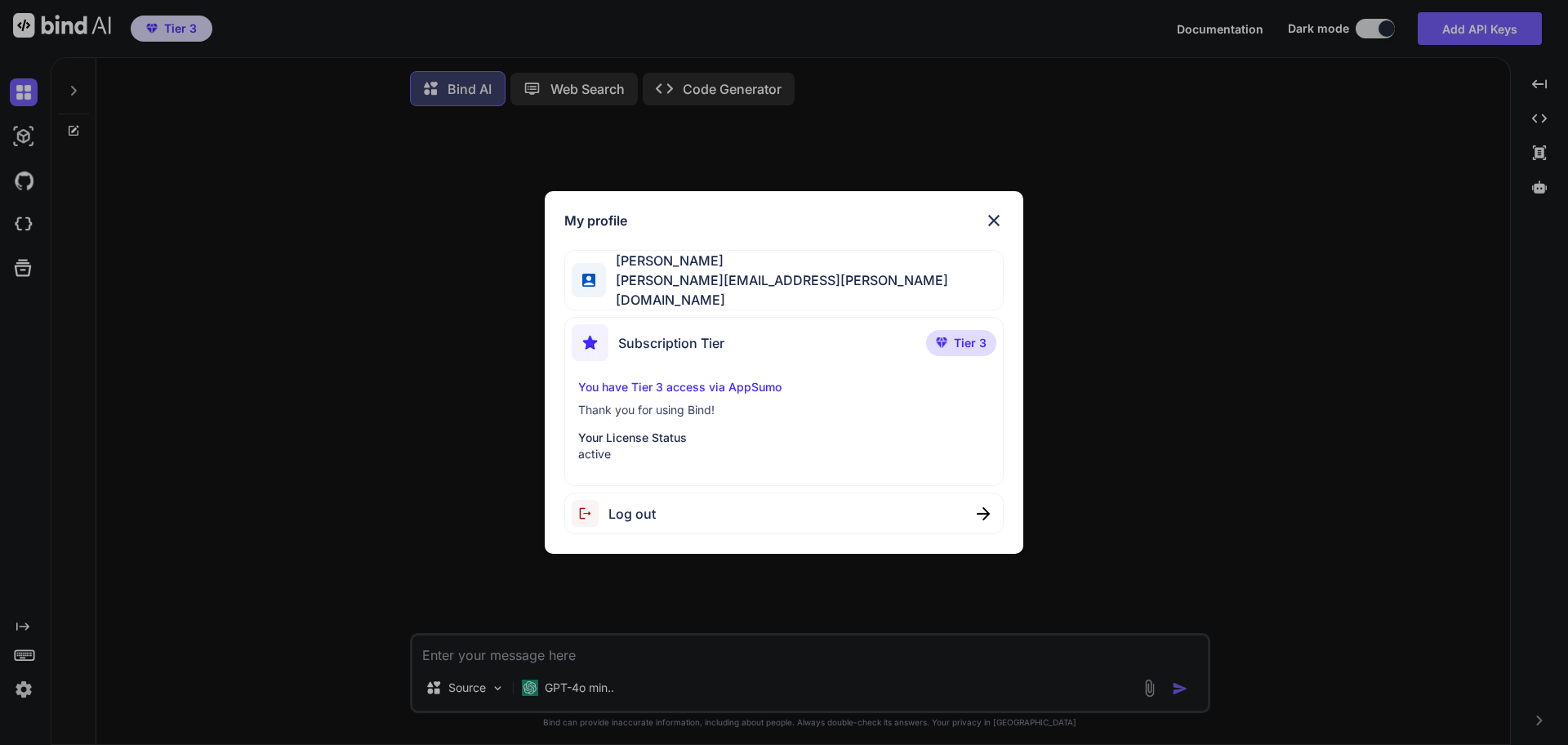
click at [1134, 358] on div "My profile Nagesh Vemula nagesh@vemula.org Subscription Tier Tier 3 You have Ti…" at bounding box center [784, 372] width 1568 height 745
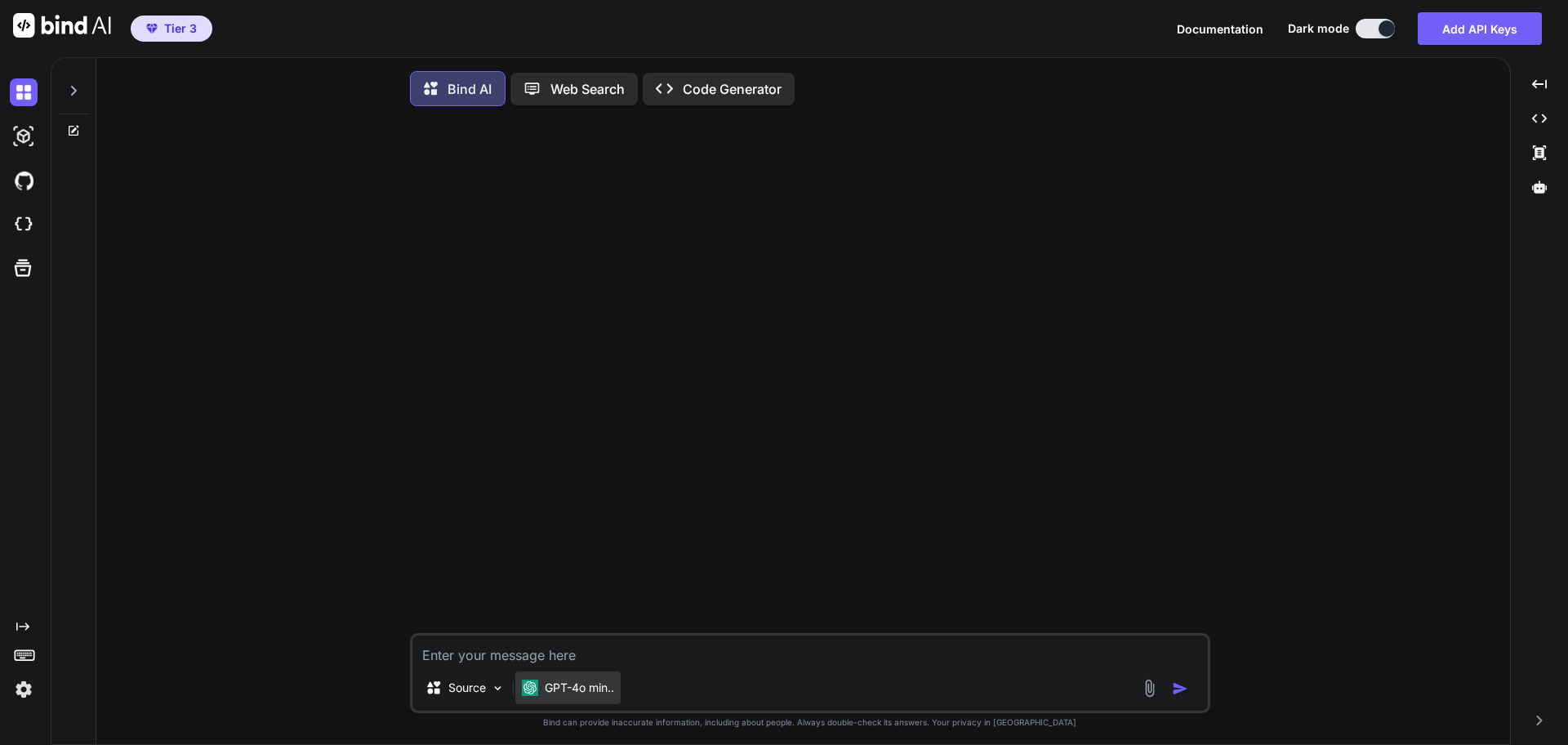
click at [573, 694] on p "GPT-4o min.." at bounding box center [579, 688] width 70 height 17
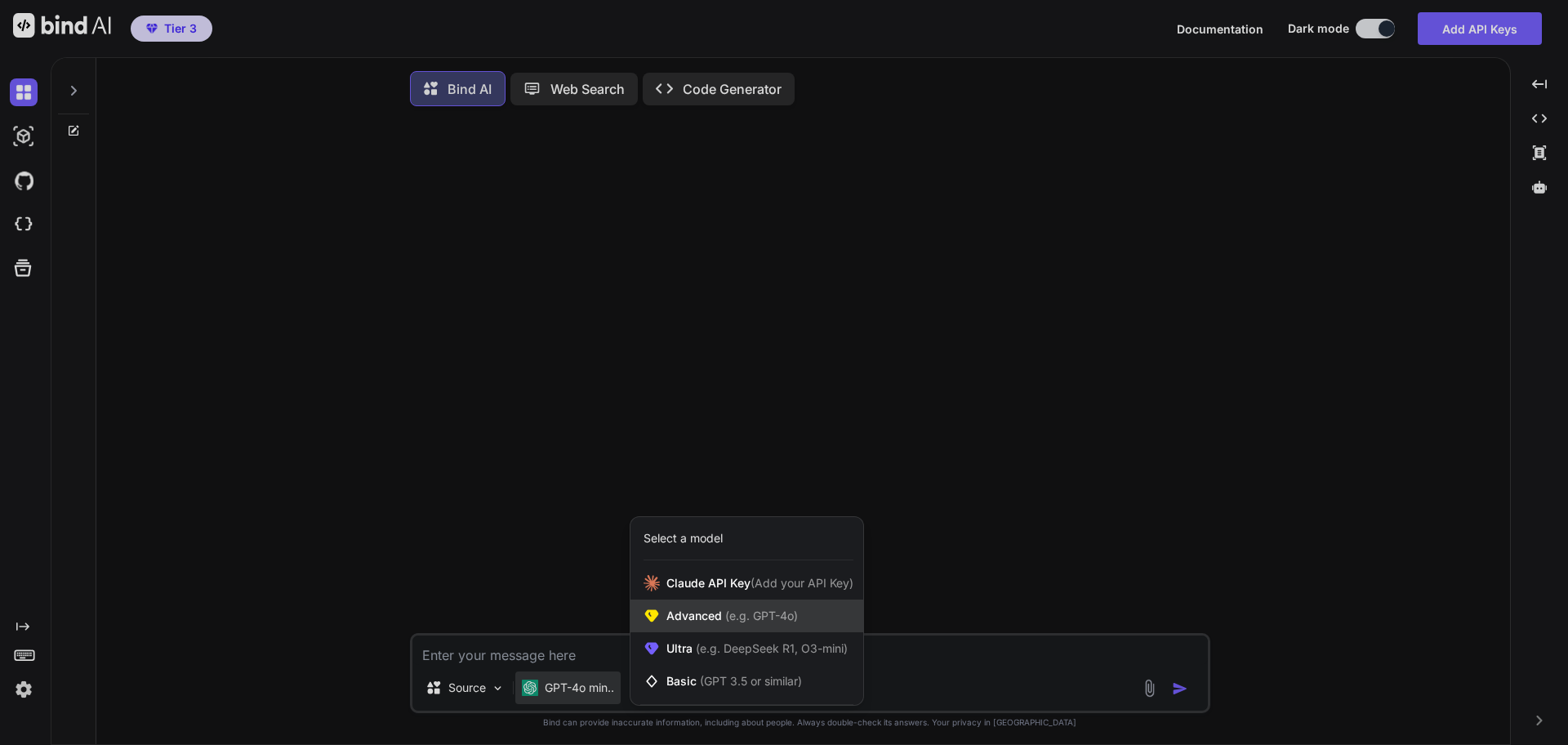
click at [771, 622] on span "(e.g. GPT-4o)" at bounding box center [760, 615] width 76 height 14
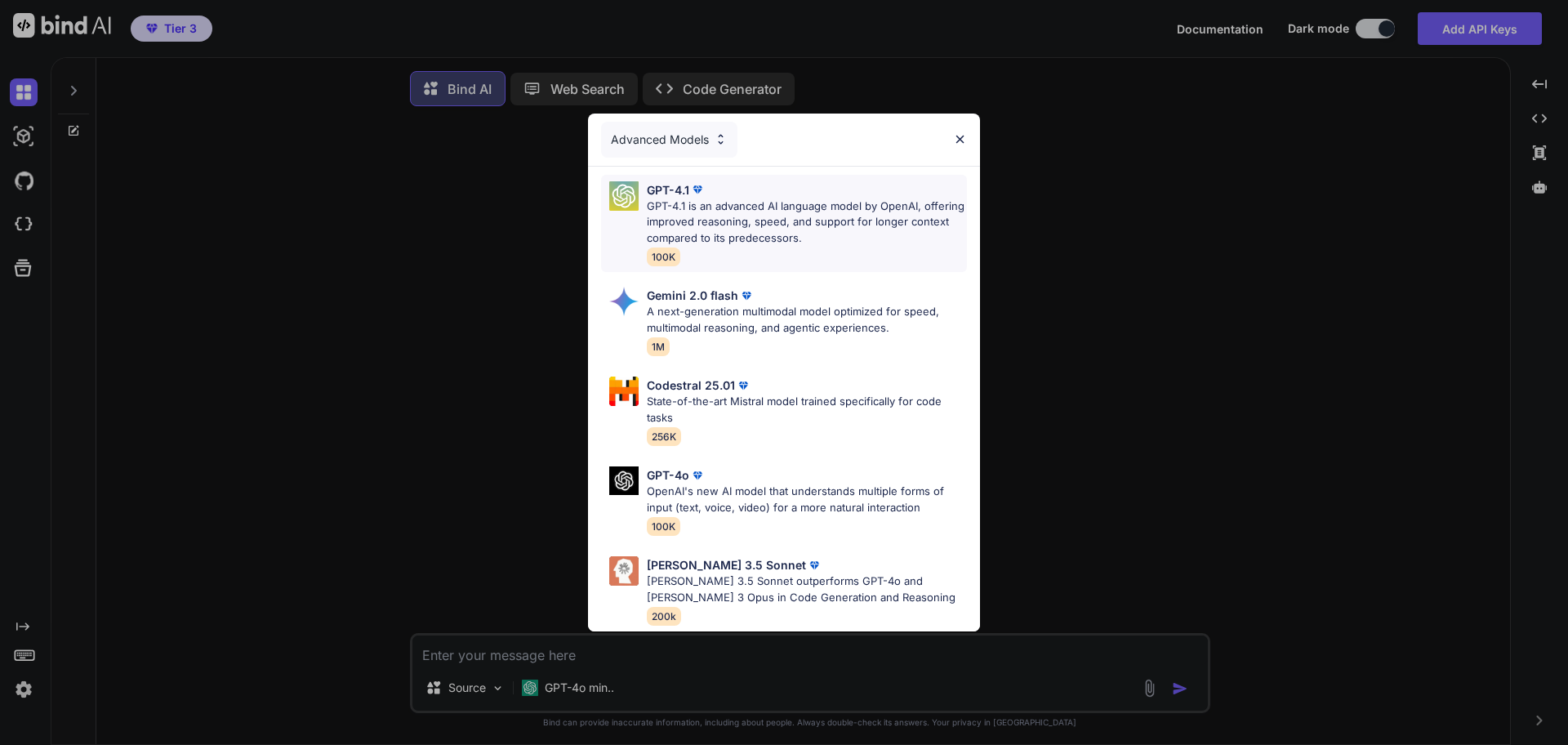
click at [791, 222] on p "GPT-4.1 is an advanced AI language model by OpenAI, offering improved reasoning…" at bounding box center [807, 222] width 321 height 48
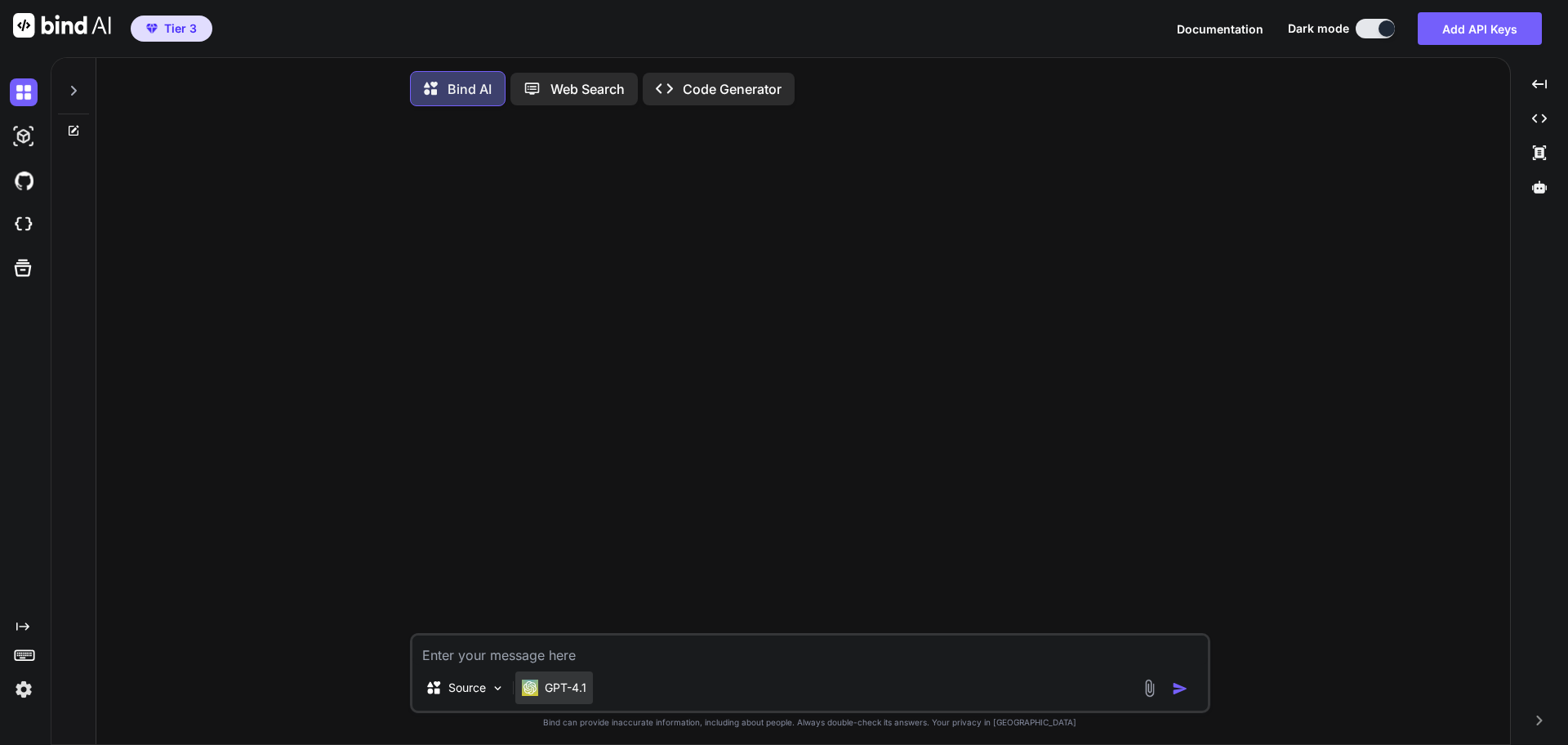
click at [575, 695] on p "GPT-4.1" at bounding box center [565, 688] width 42 height 17
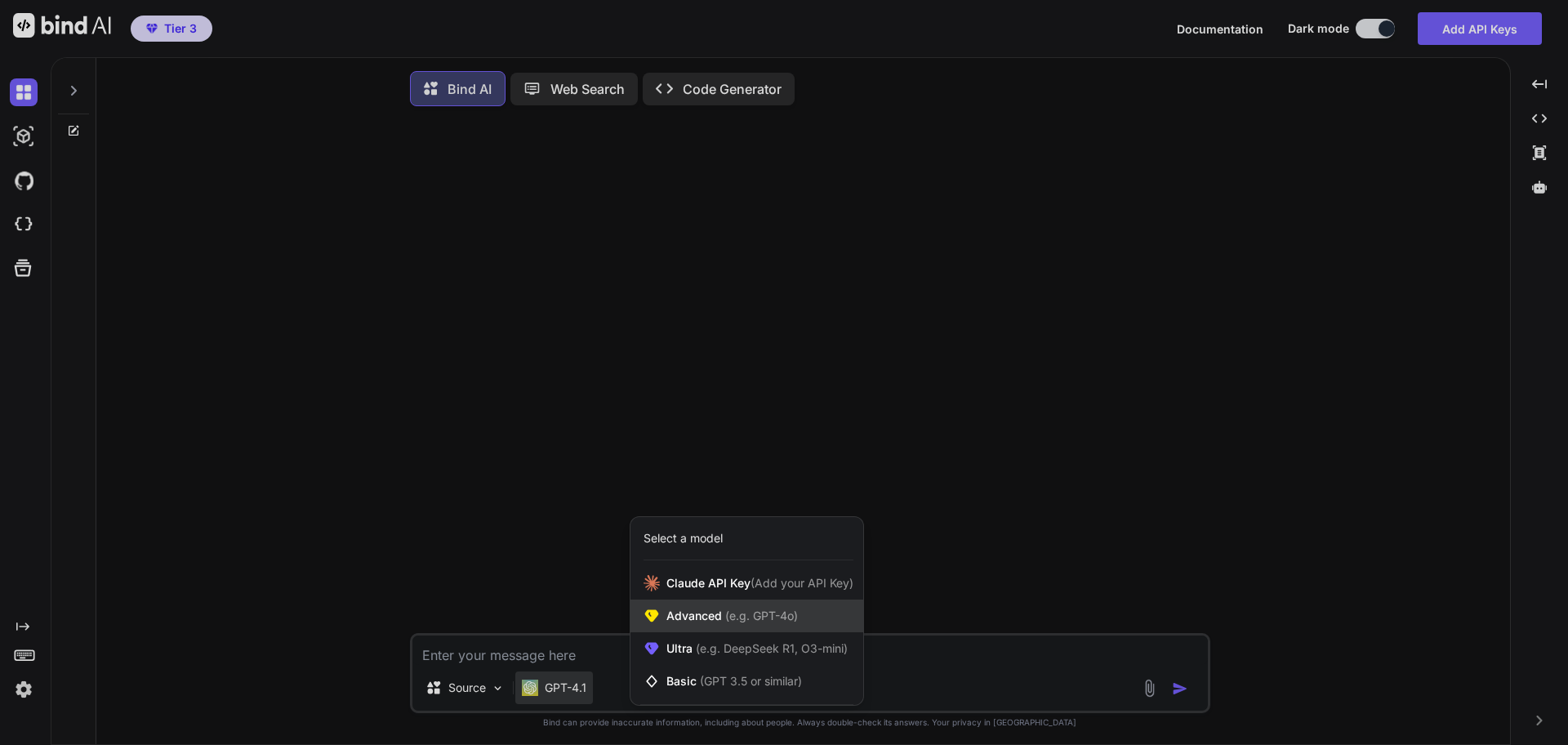
click at [803, 612] on div "Advanced (e.g. GPT-4o)" at bounding box center [746, 615] width 233 height 32
type textarea "x"
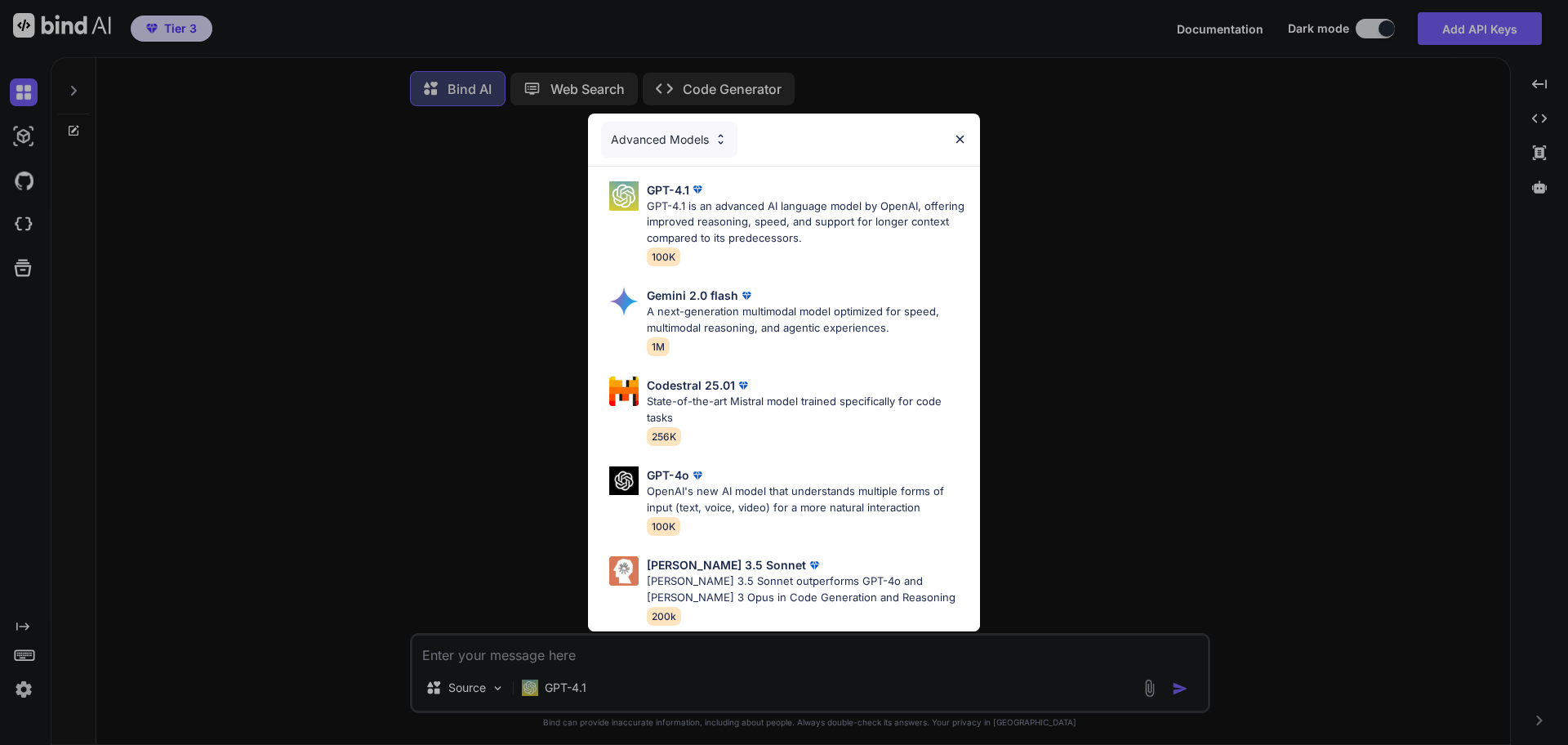
click at [339, 377] on div "Advanced Models GPT-4.1 GPT-4.1 is an advanced AI language model by OpenAI, off…" at bounding box center [784, 372] width 1568 height 745
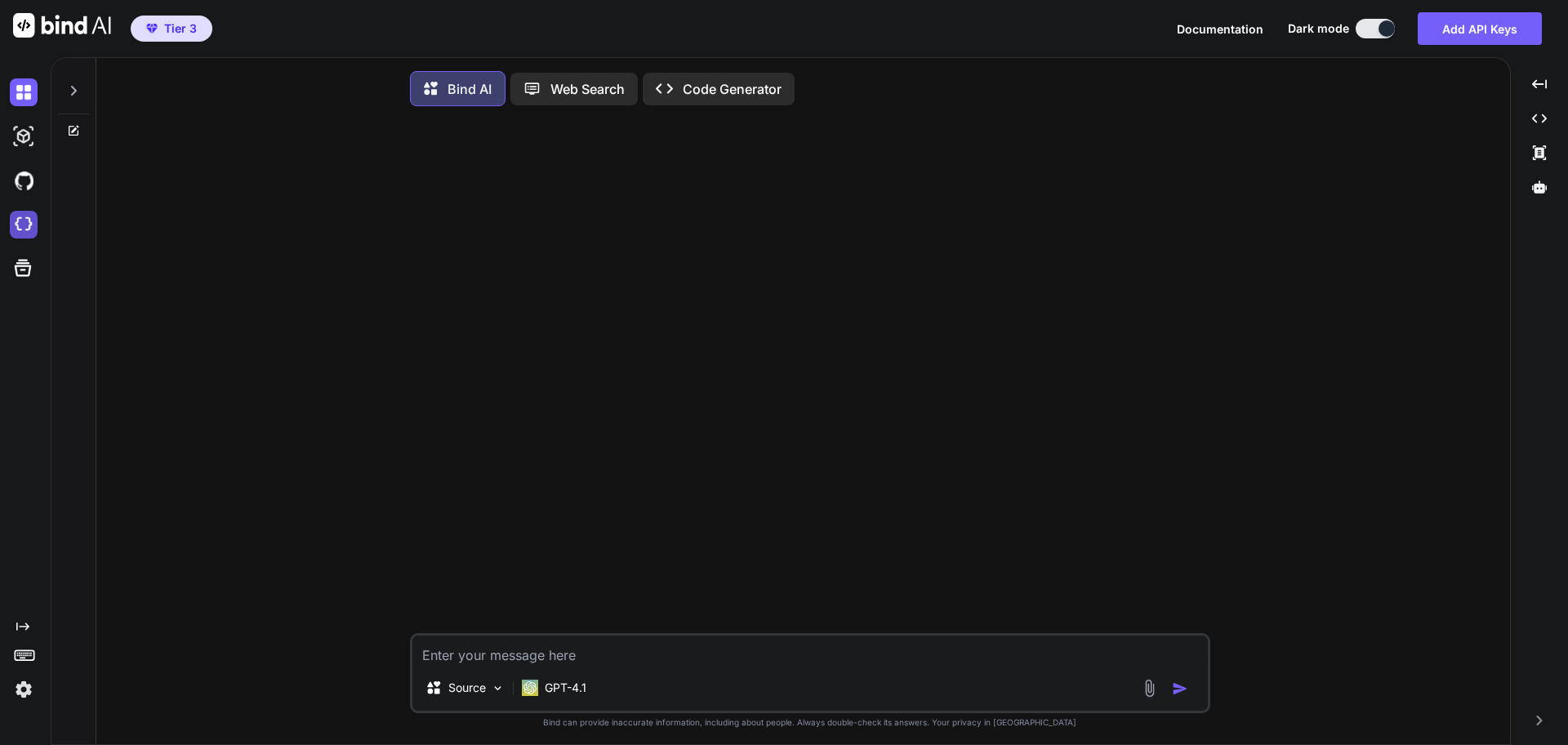
click at [22, 225] on img at bounding box center [24, 224] width 28 height 28
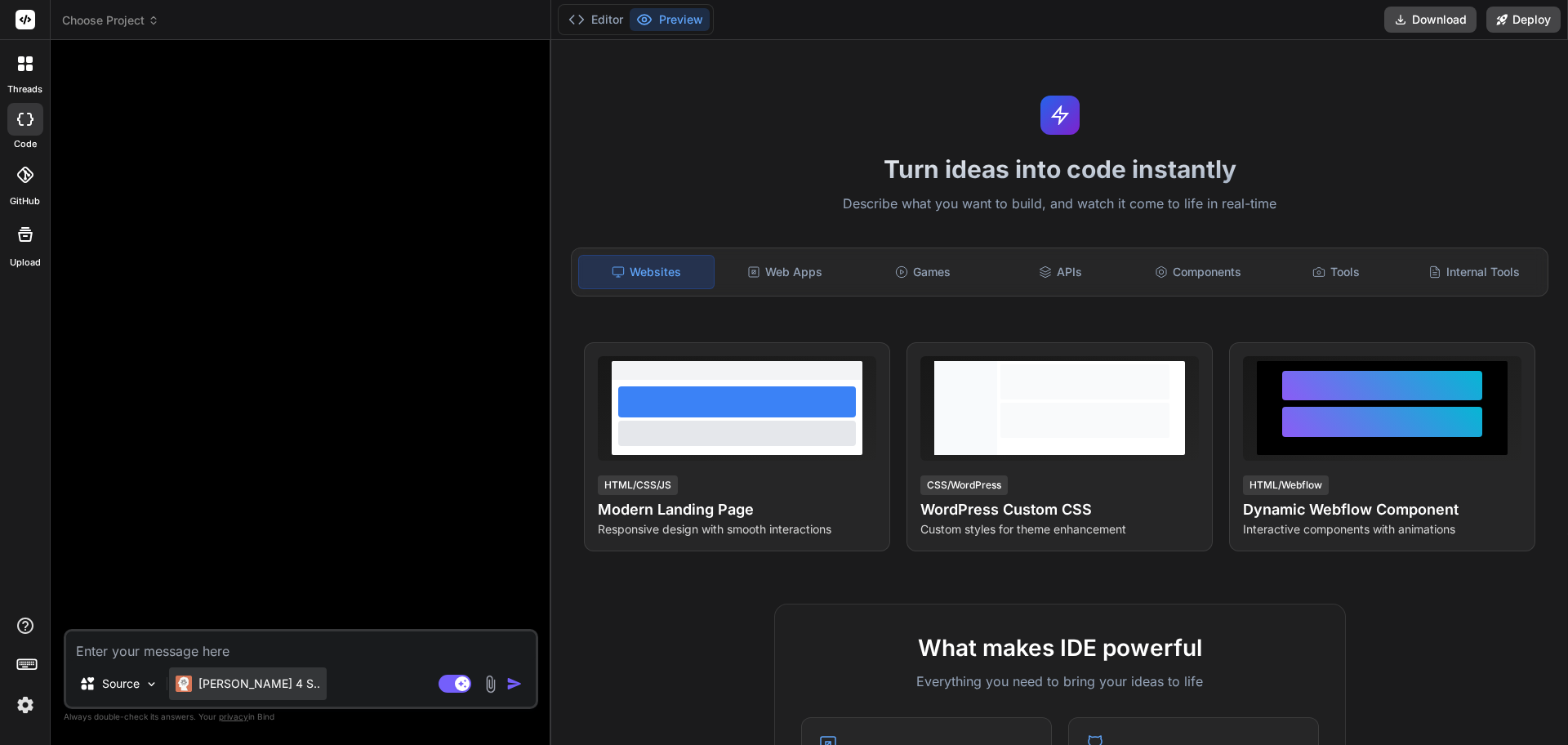
click at [259, 686] on p "[PERSON_NAME] 4 S.." at bounding box center [259, 684] width 121 height 17
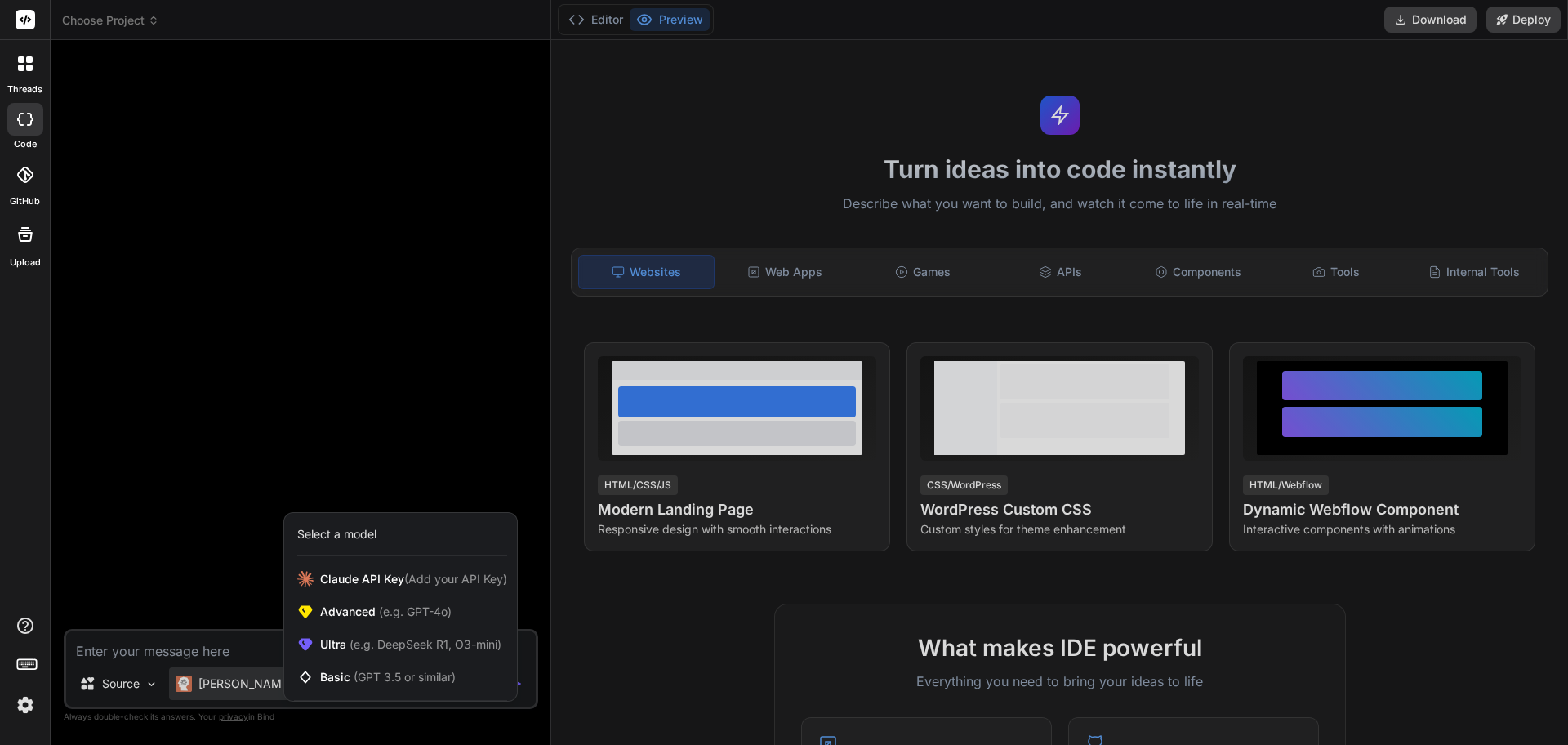
click at [259, 686] on div at bounding box center [784, 372] width 1568 height 745
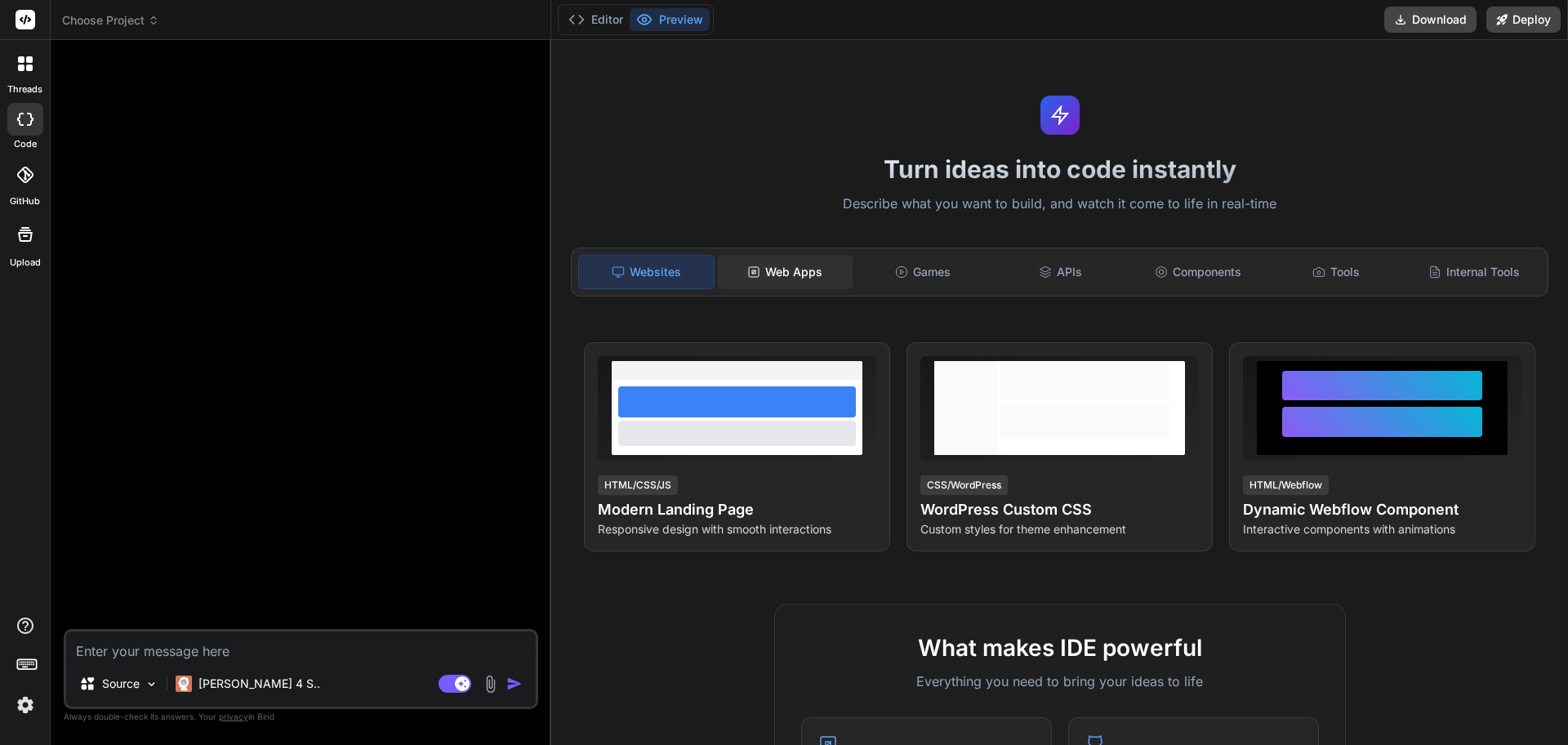
click at [810, 273] on div "Web Apps" at bounding box center [785, 271] width 134 height 34
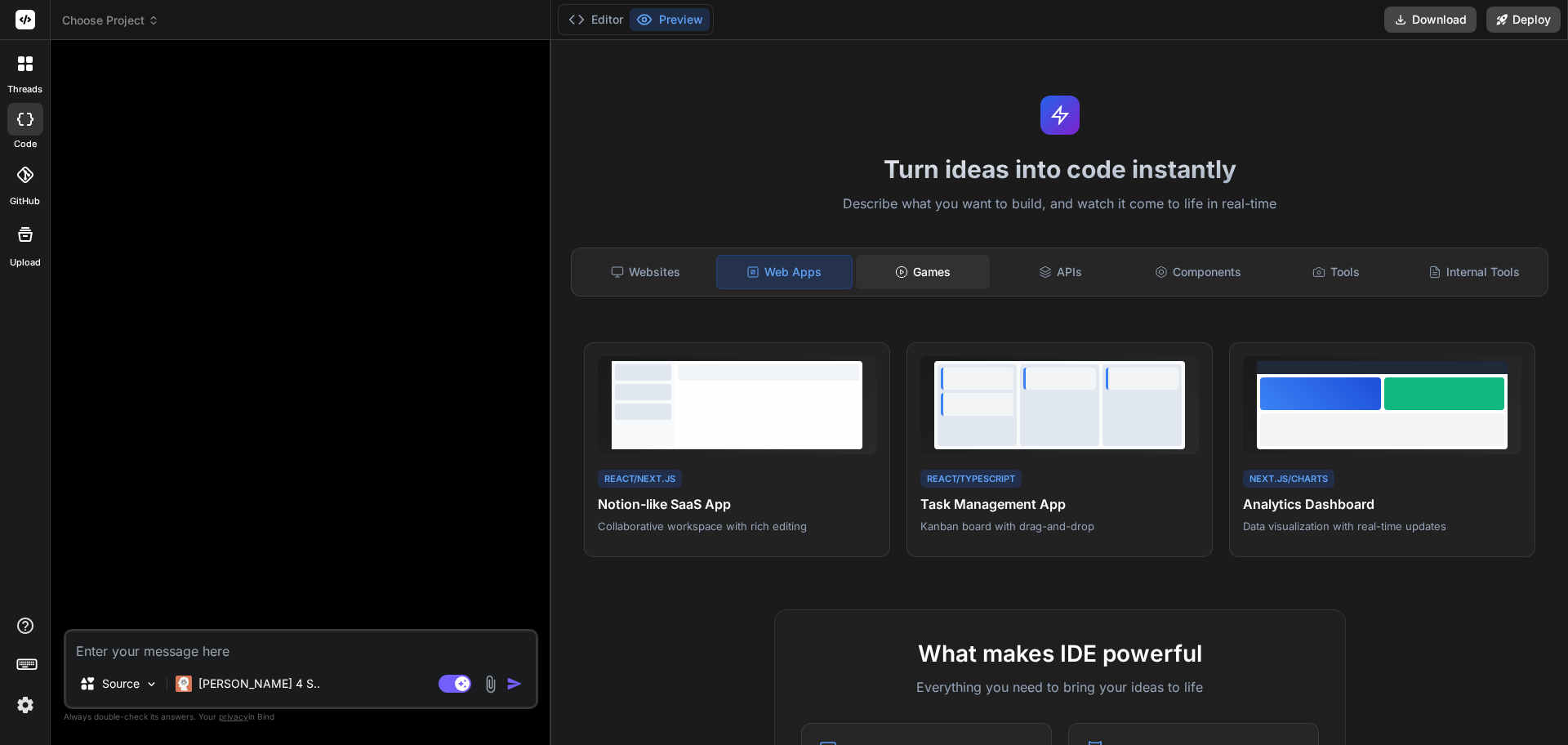
click at [920, 268] on div "Games" at bounding box center [923, 271] width 134 height 34
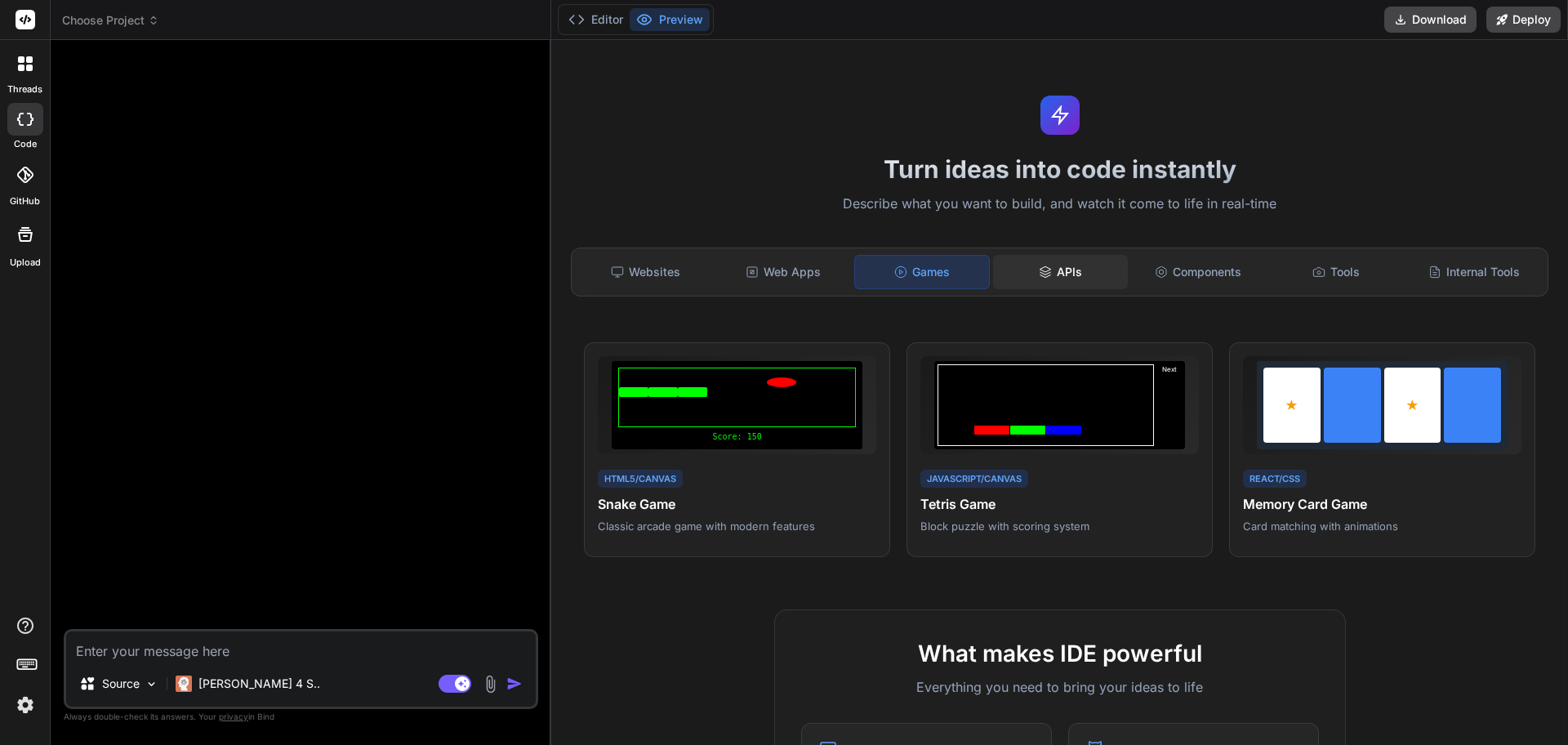
click at [1036, 264] on div "APIs" at bounding box center [1060, 271] width 134 height 34
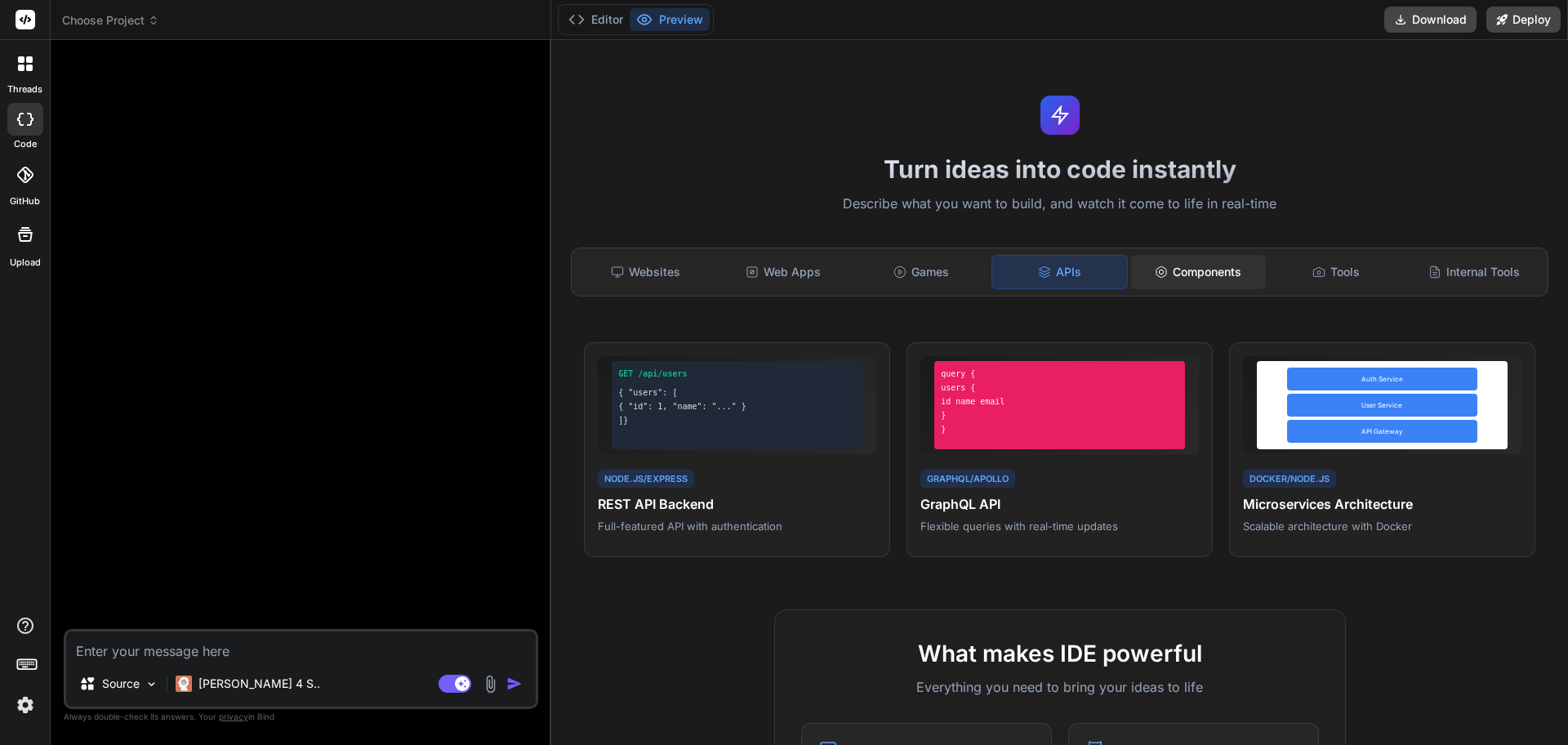
click at [1192, 260] on div "Components" at bounding box center [1198, 271] width 134 height 34
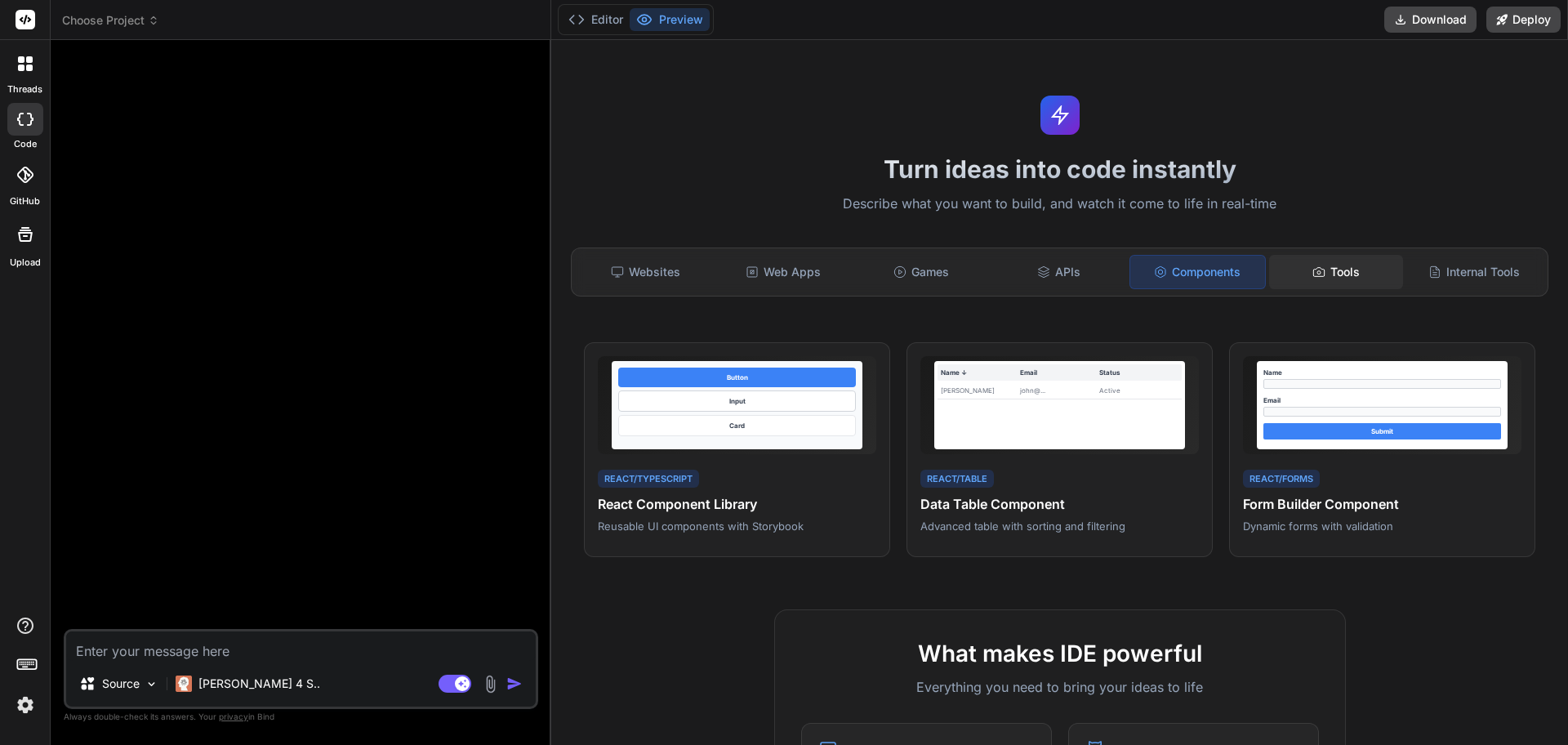
click at [1402, 270] on div "Tools" at bounding box center [1336, 271] width 134 height 34
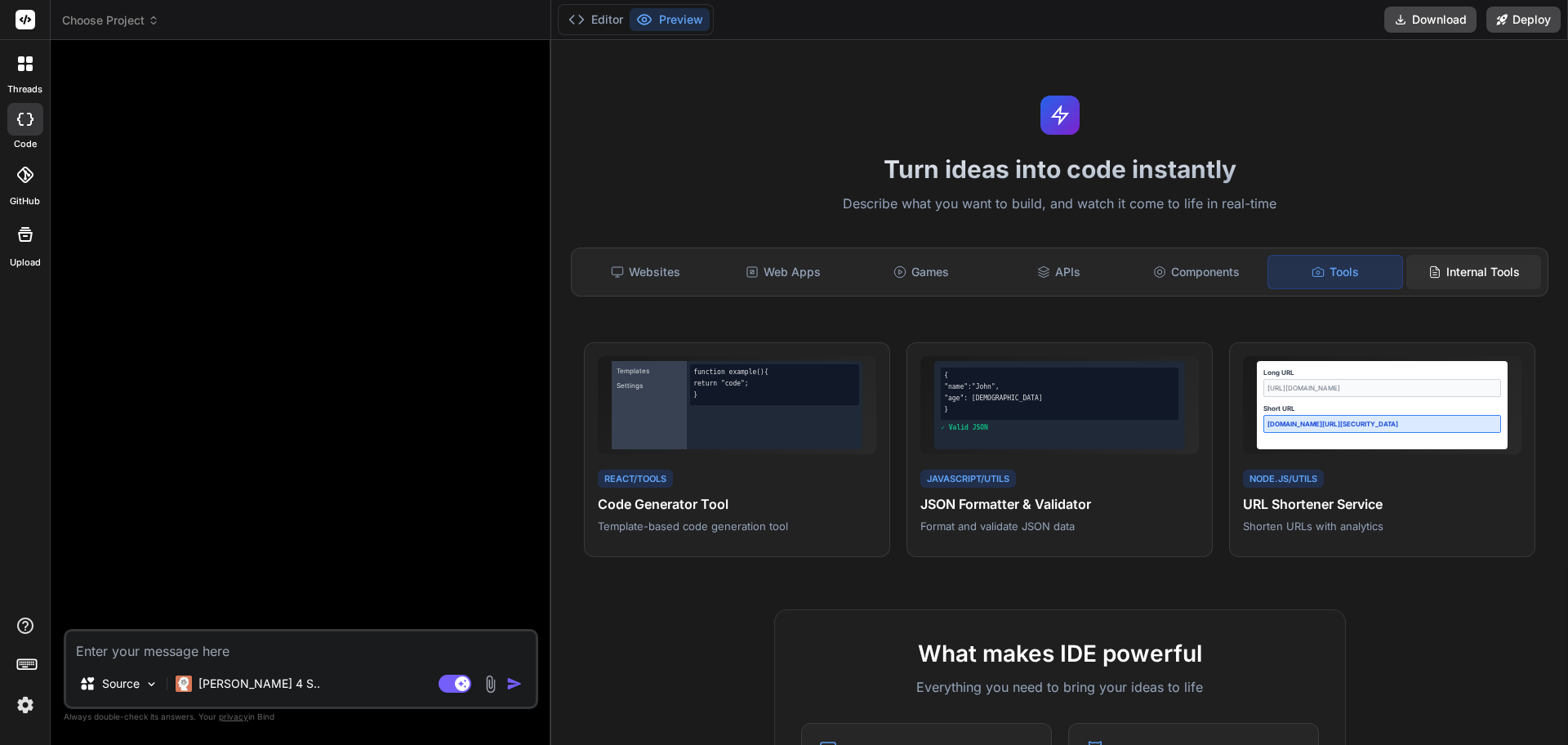
click at [1473, 259] on div "Internal Tools" at bounding box center [1473, 271] width 134 height 34
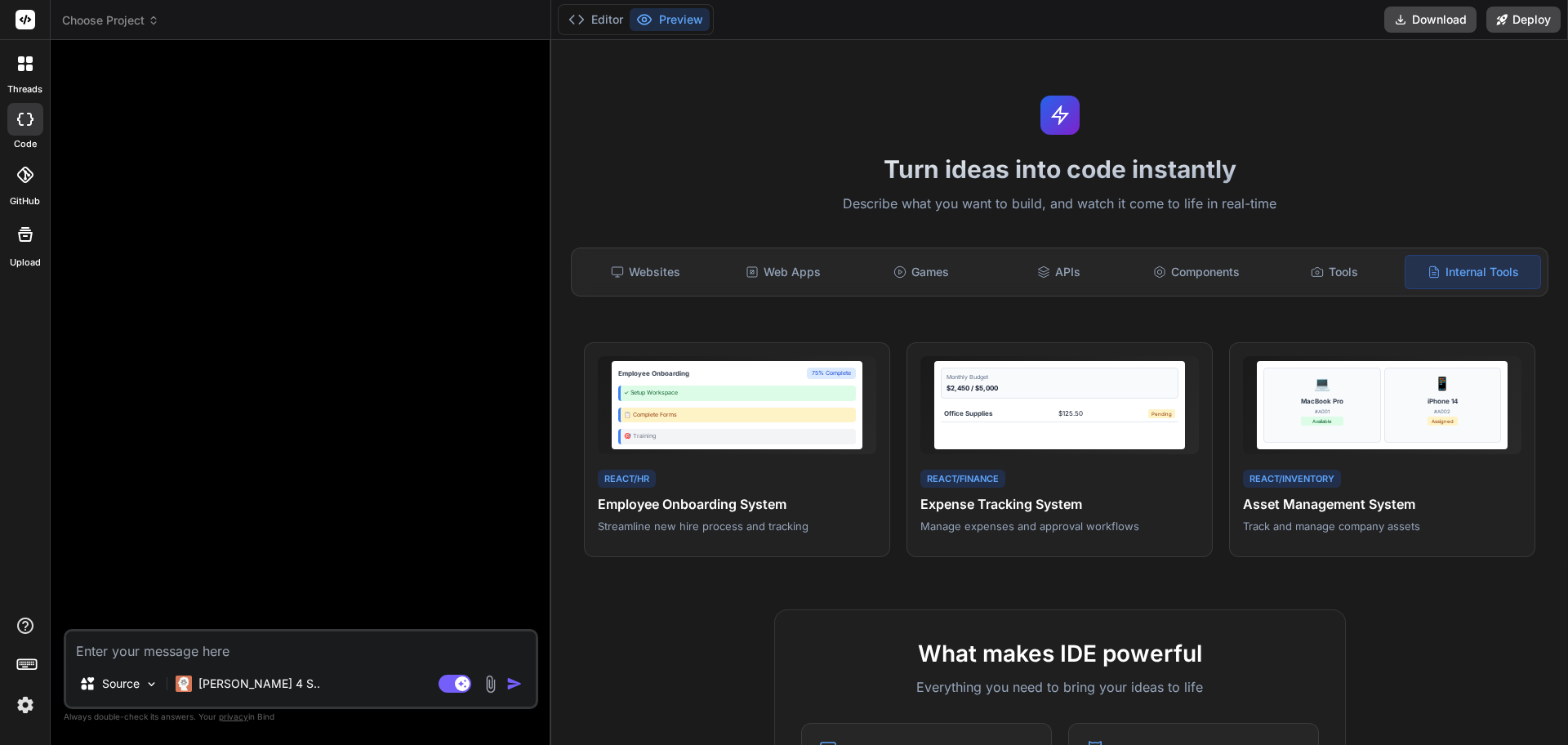
click at [145, 25] on span "Choose Project" at bounding box center [110, 20] width 97 height 17
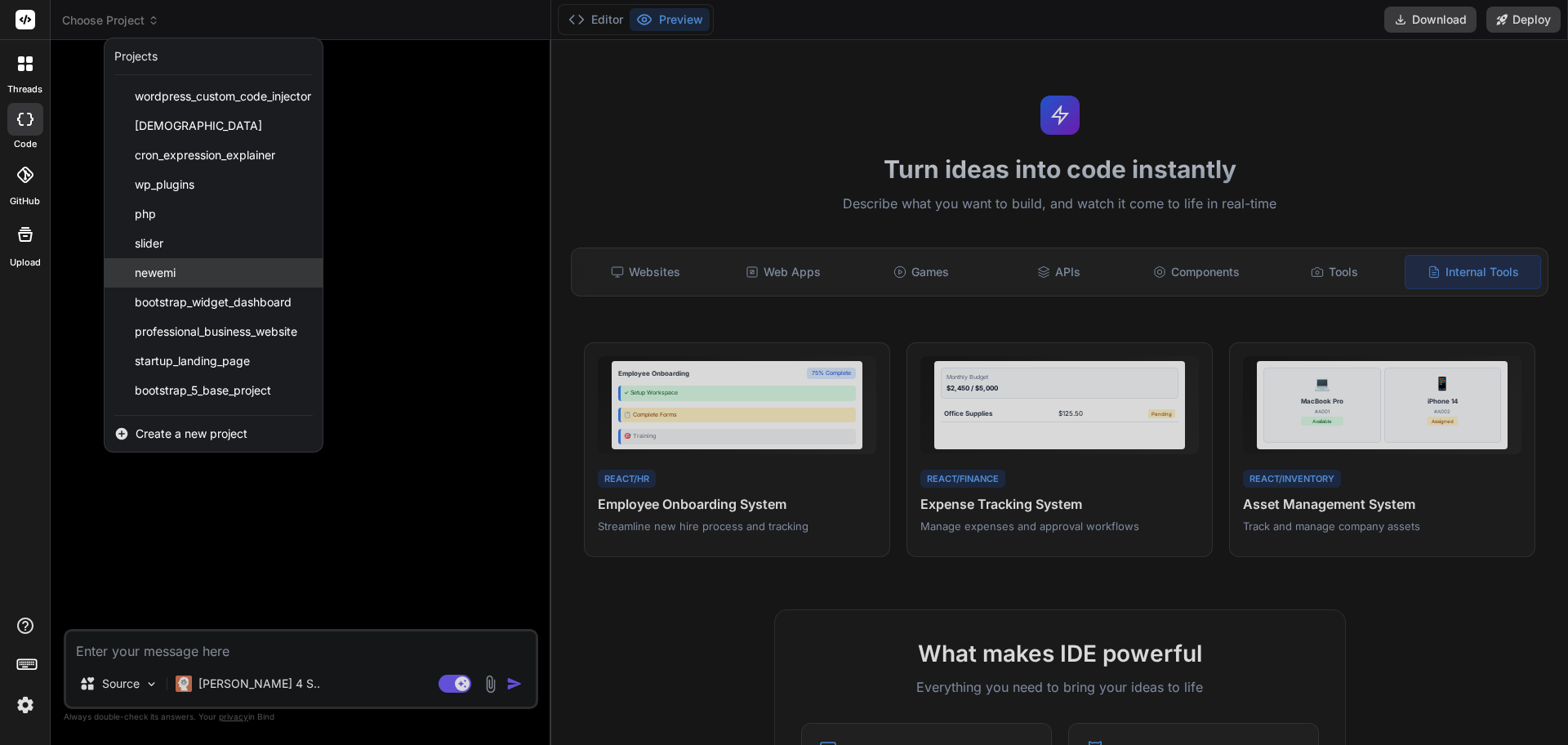
click at [259, 280] on div "newemi" at bounding box center [213, 273] width 218 height 30
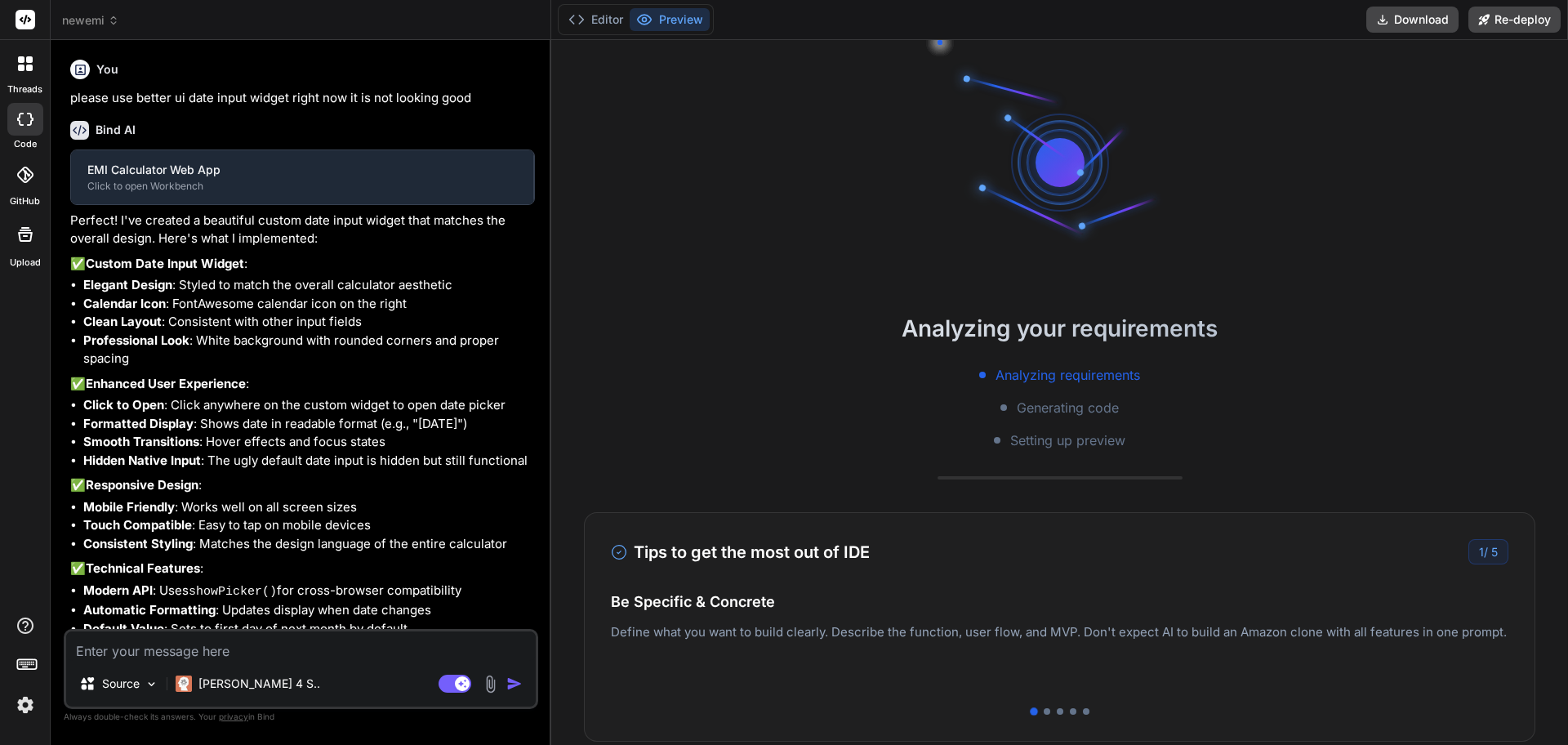
scroll to position [855, 0]
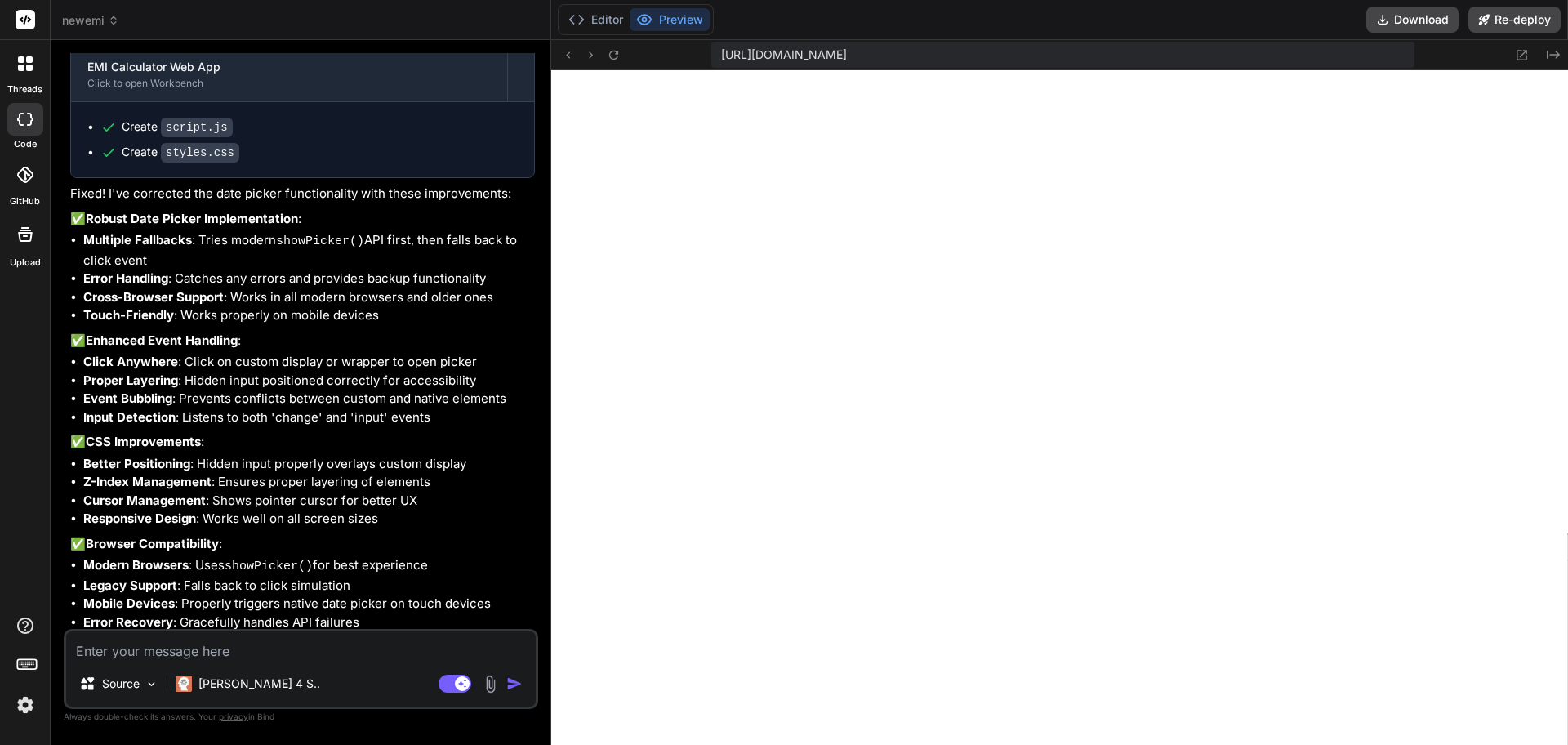
type textarea "x"
